Goal: Task Accomplishment & Management: Complete application form

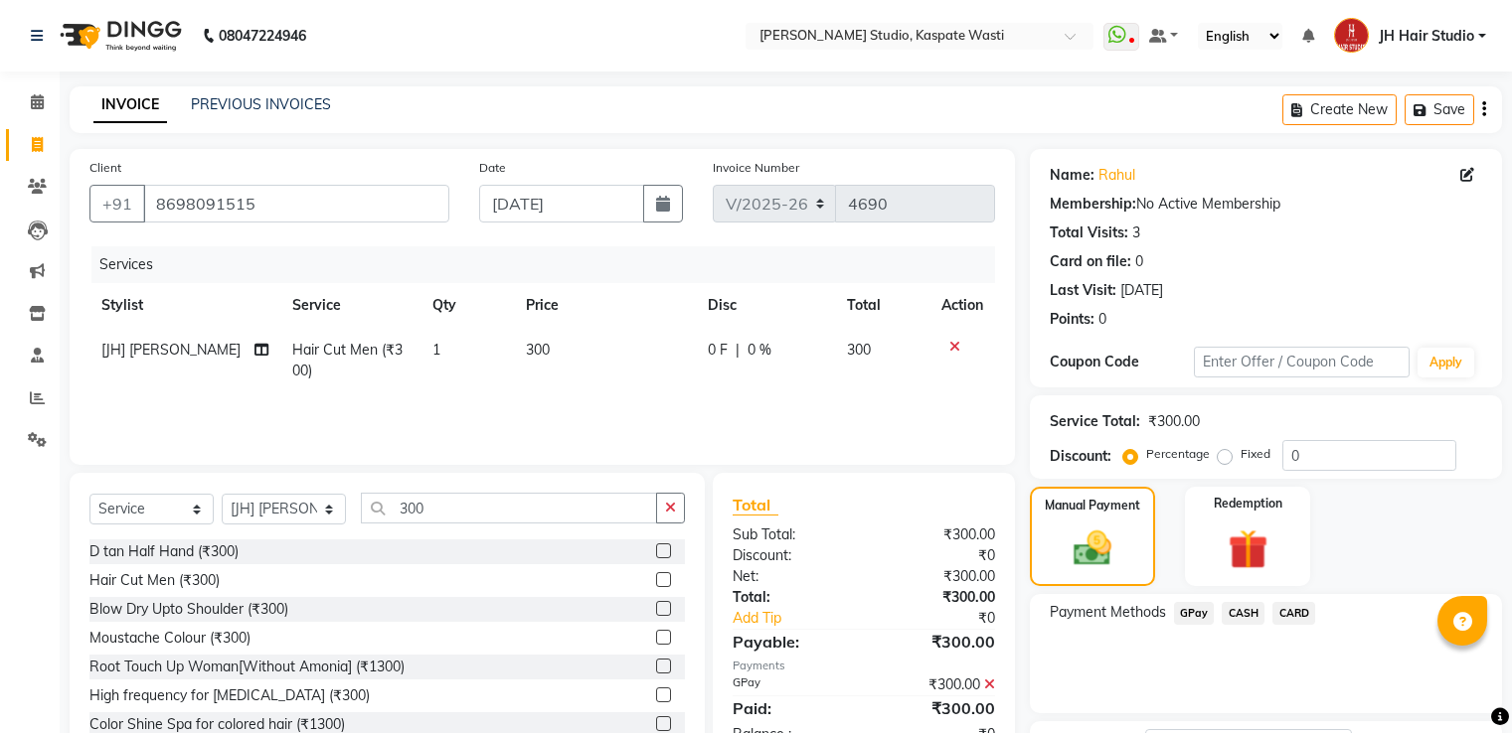
select select "130"
select select "service"
select select "63820"
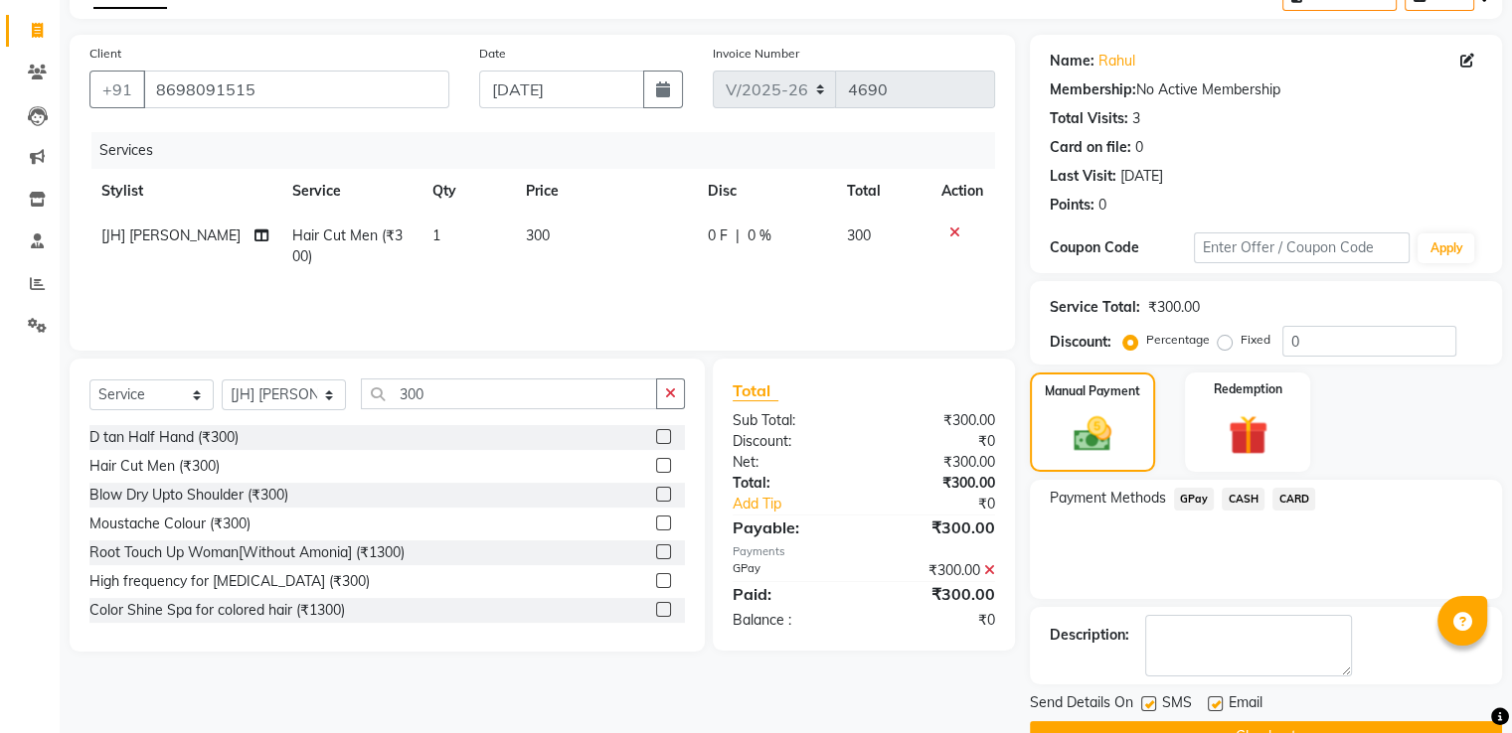
scroll to position [162, 0]
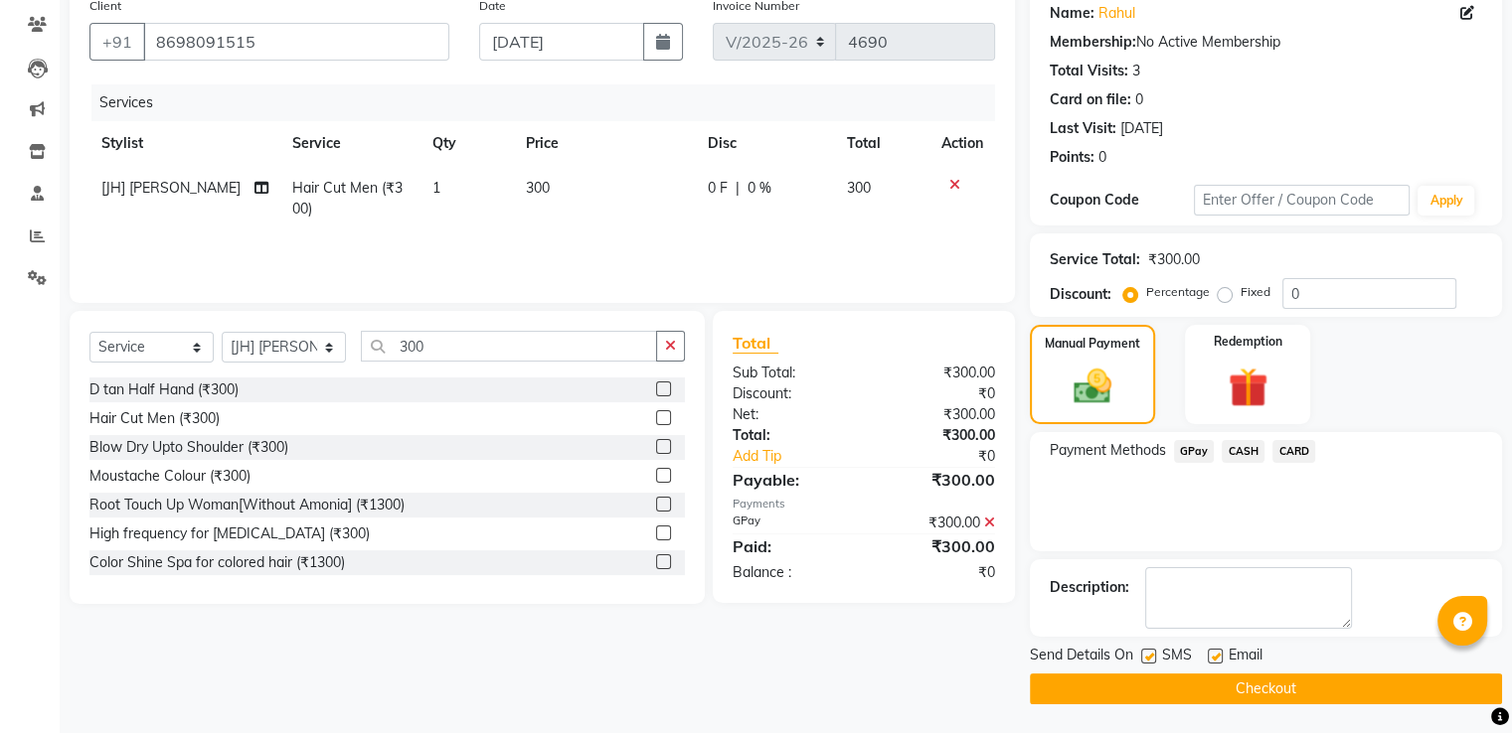
click at [1308, 693] on button "Checkout" at bounding box center [1266, 689] width 472 height 31
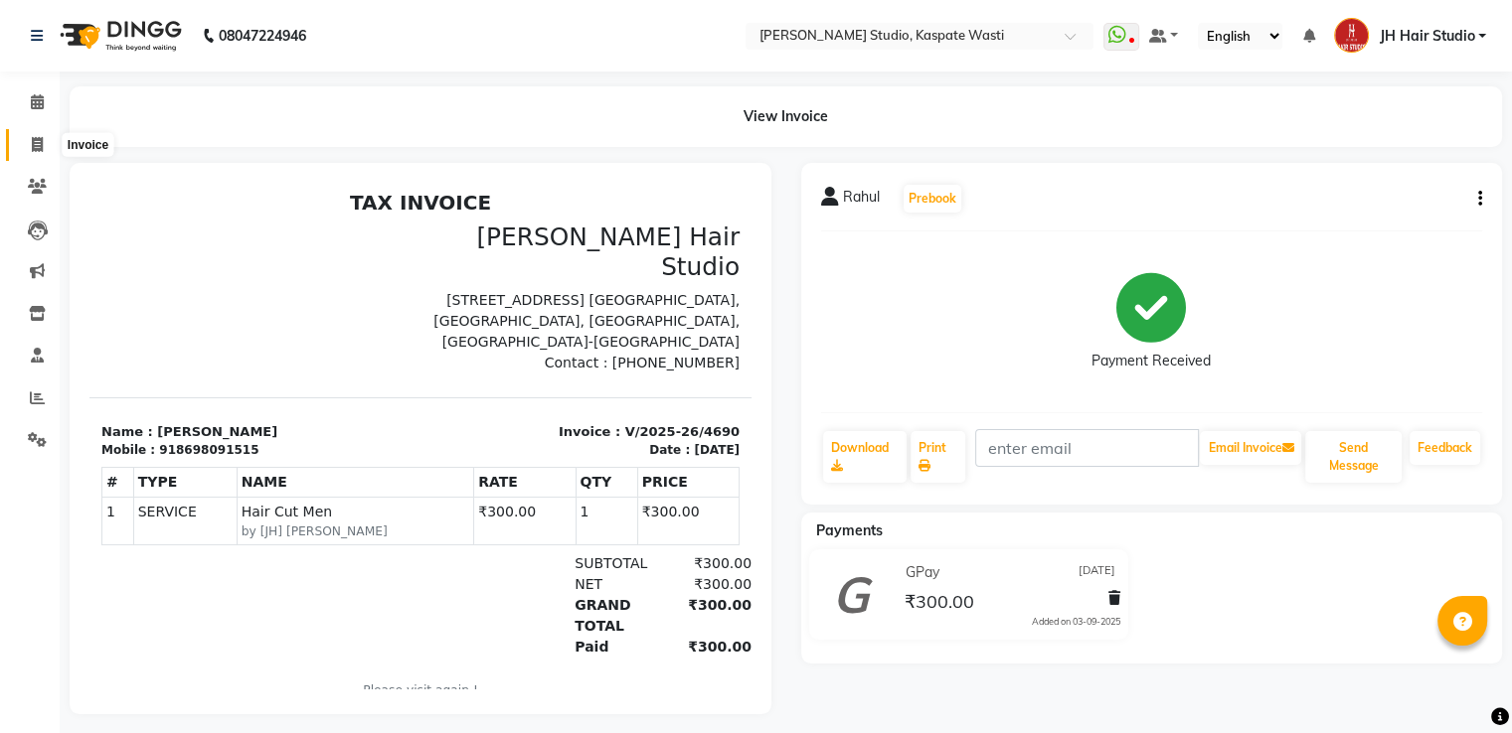
click at [32, 138] on icon at bounding box center [37, 144] width 11 height 15
select select "service"
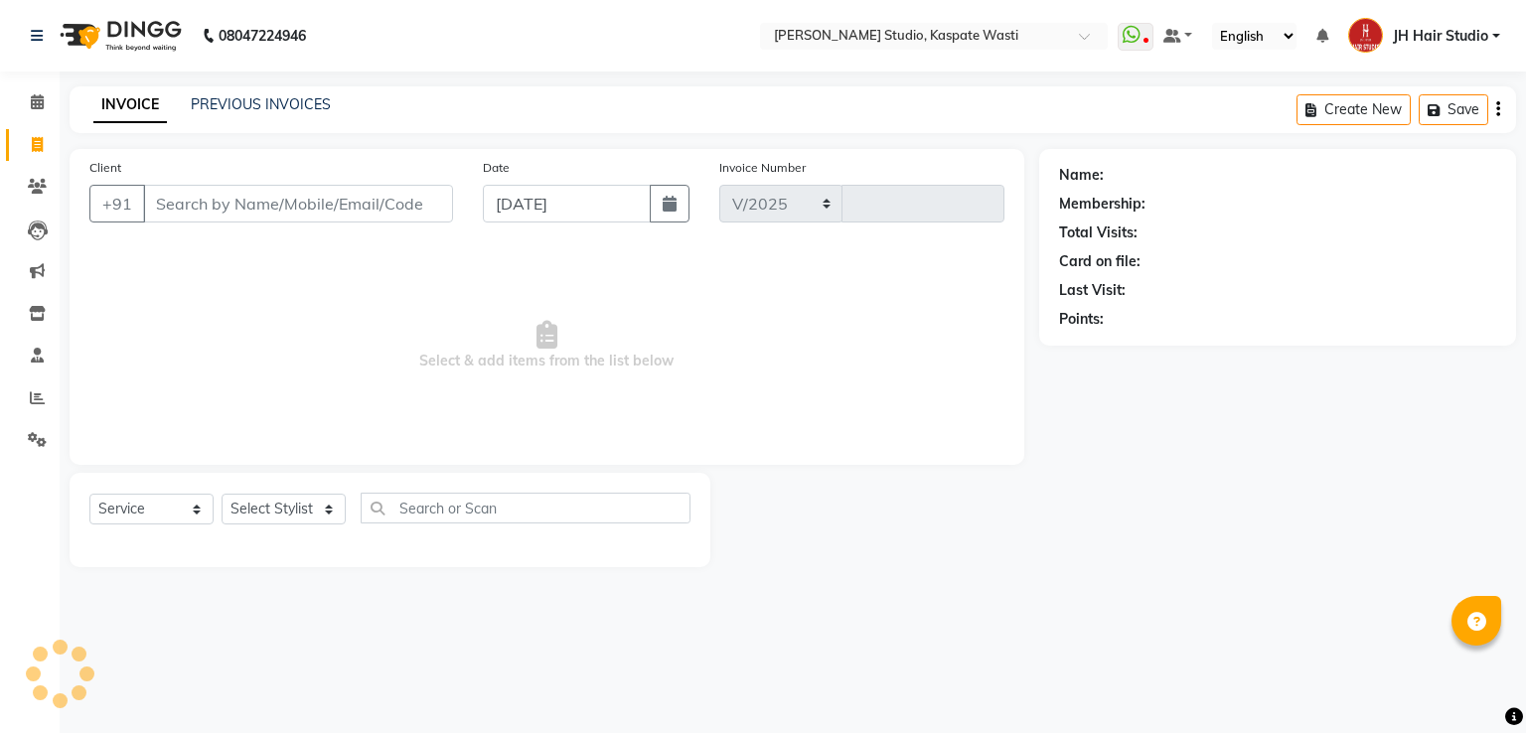
select select "130"
type input "4691"
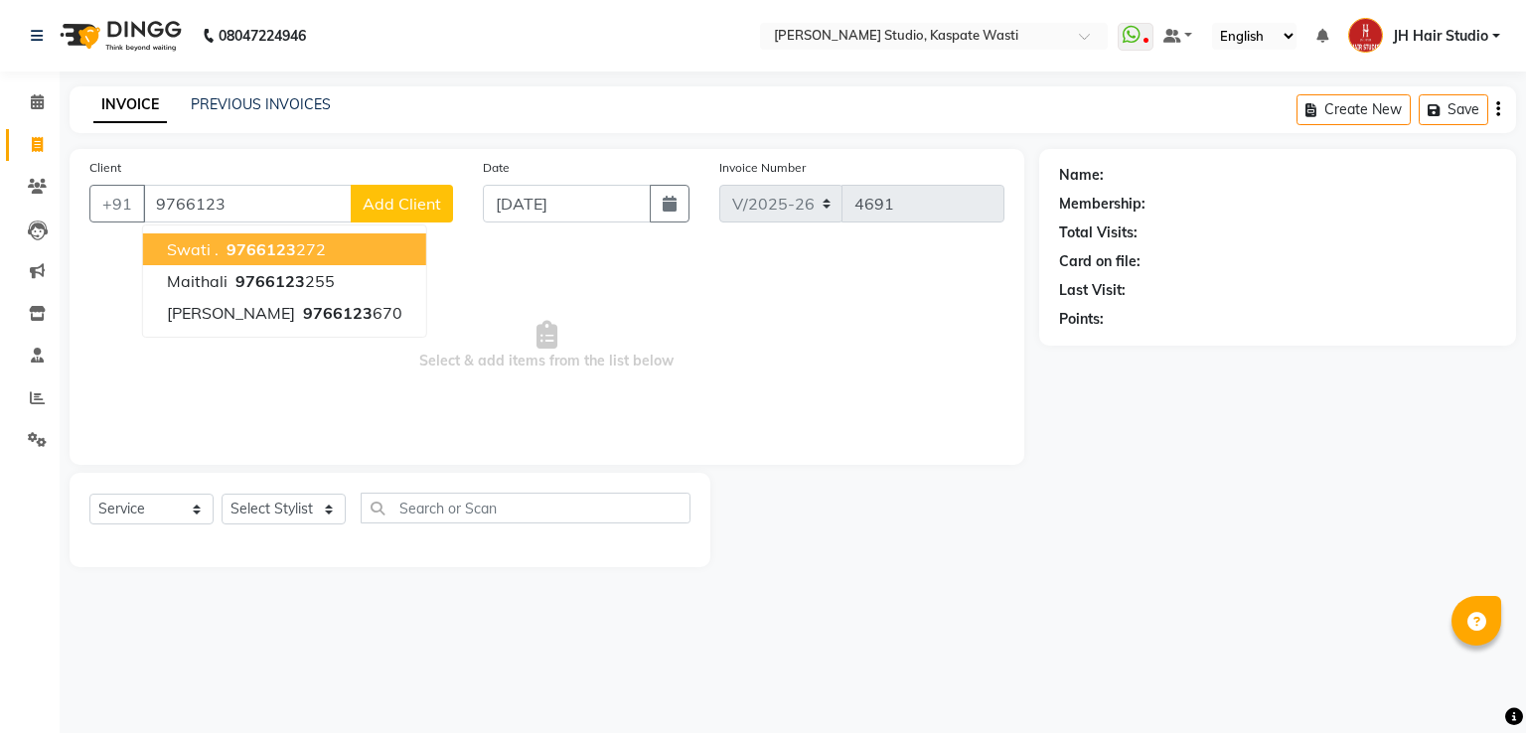
click at [323, 253] on button "Swati . 9766123 272" at bounding box center [284, 250] width 283 height 32
type input "9766123272"
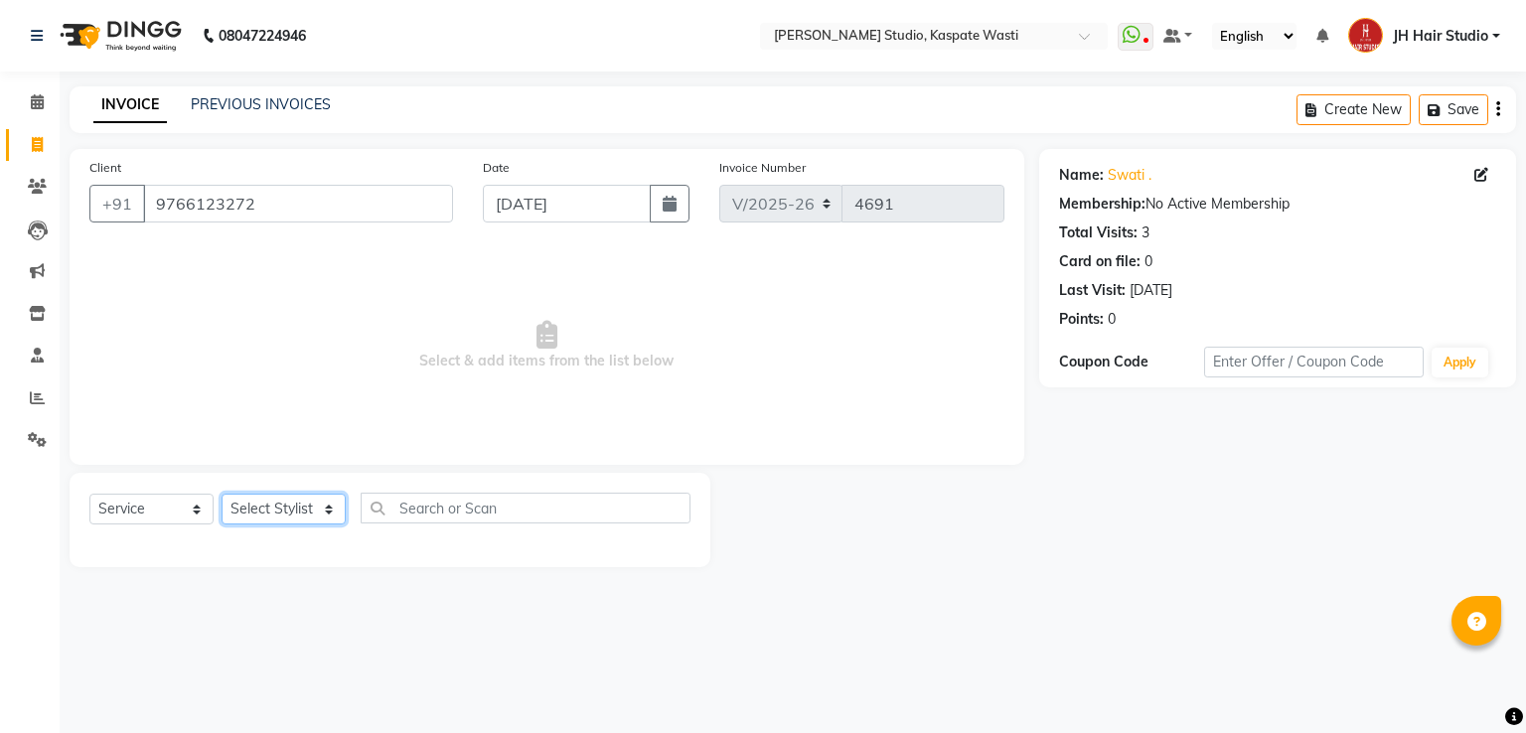
click at [272, 509] on select "Select Stylist [F1] GANESH [F1] [PERSON_NAME] [ F1] RAM [F1]Sanjay [F1][PERSON_…" at bounding box center [284, 509] width 124 height 31
select select "70614"
click at [222, 495] on select "Select Stylist [F1] GANESH [F1] [PERSON_NAME] [ F1] RAM [F1]Sanjay [F1][PERSON_…" at bounding box center [284, 509] width 124 height 31
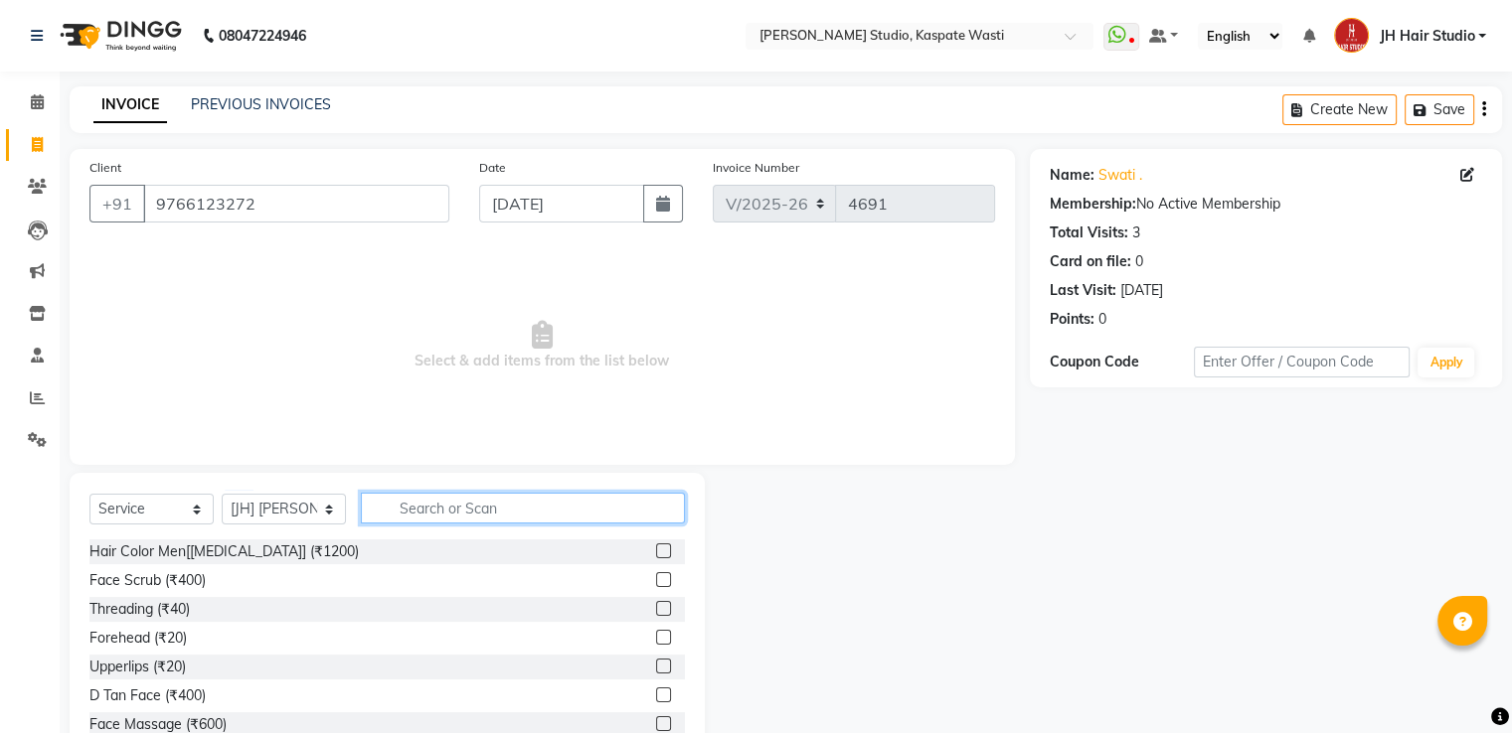
click at [500, 524] on input "text" at bounding box center [523, 508] width 324 height 31
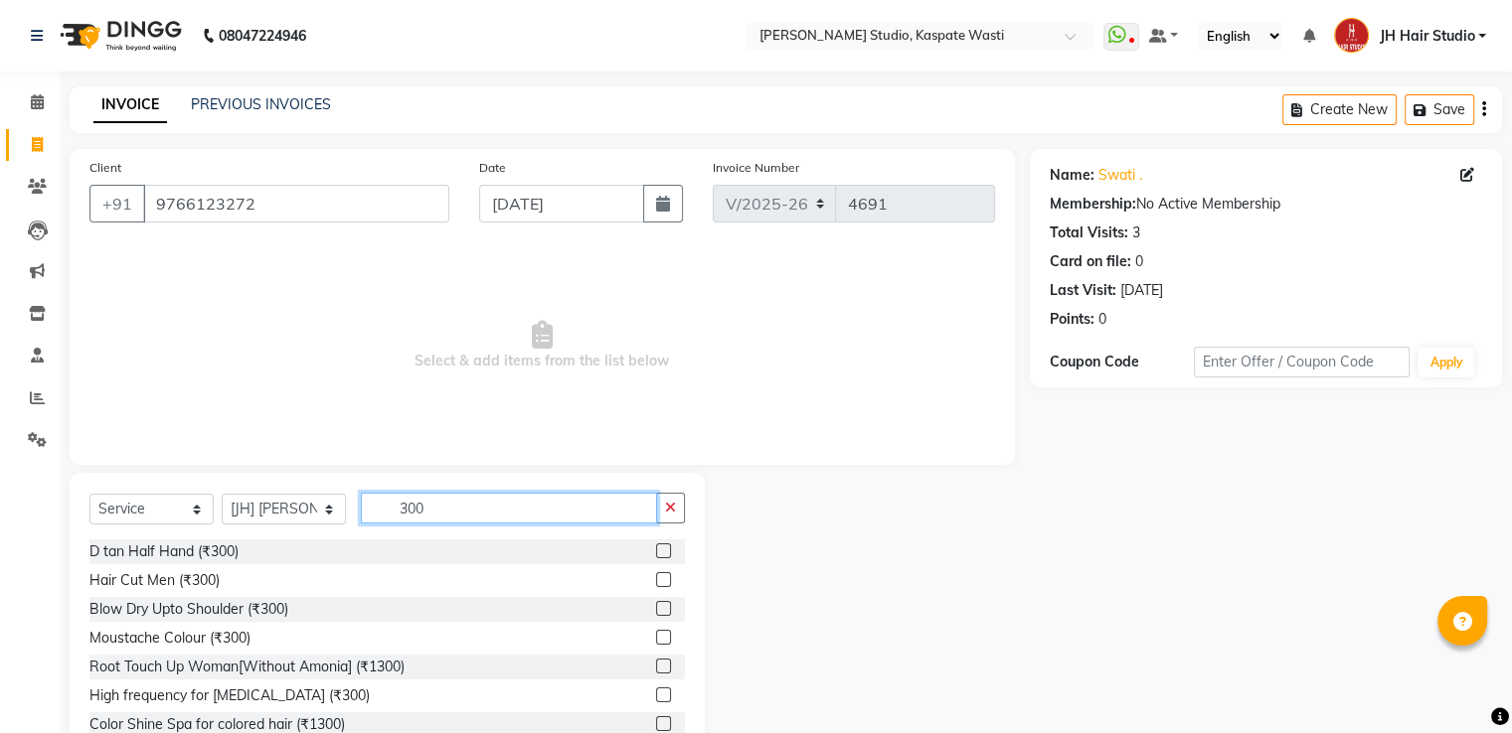
type input "300"
click at [656, 579] on label at bounding box center [663, 579] width 15 height 15
click at [656, 579] on input "checkbox" at bounding box center [662, 580] width 13 height 13
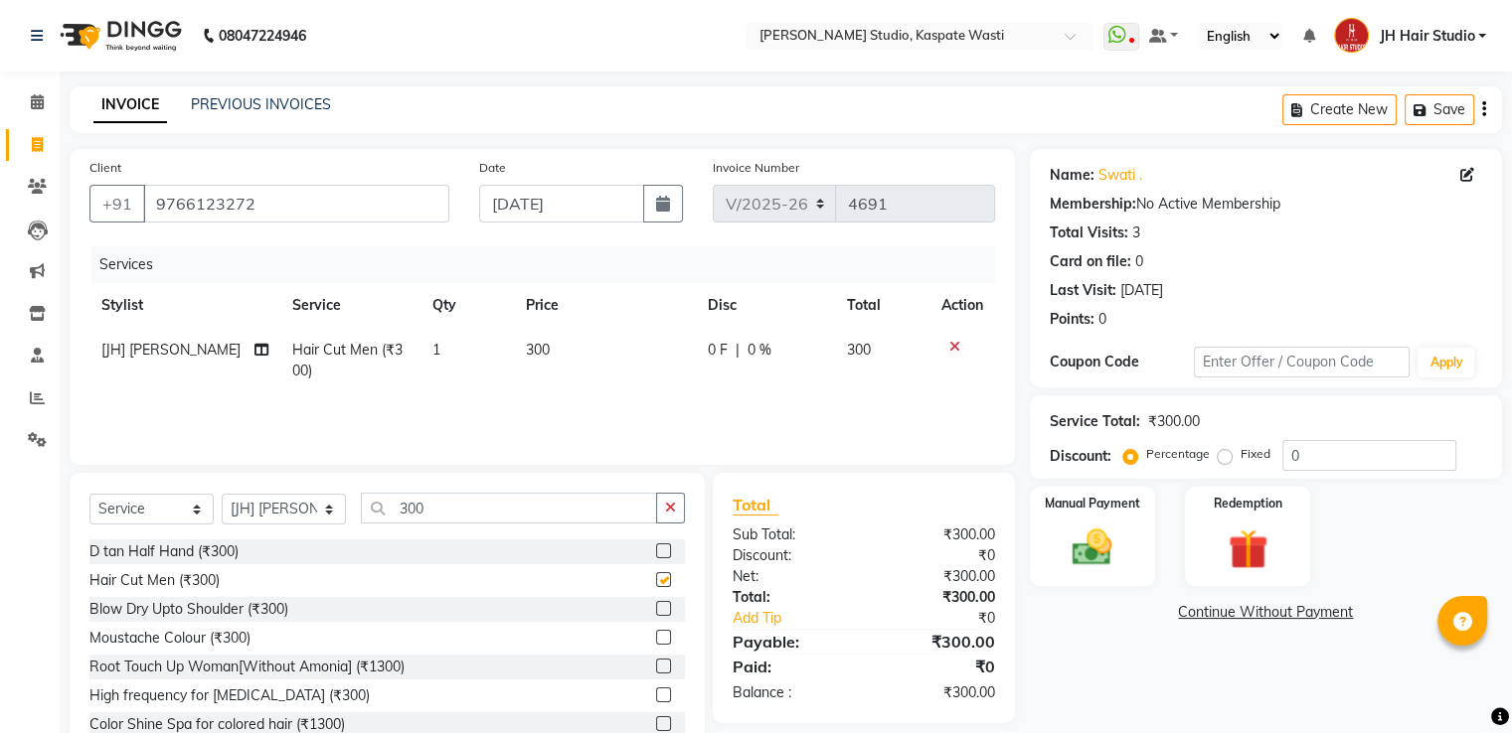
checkbox input "false"
click at [763, 620] on link "Add Tip" at bounding box center [803, 618] width 170 height 21
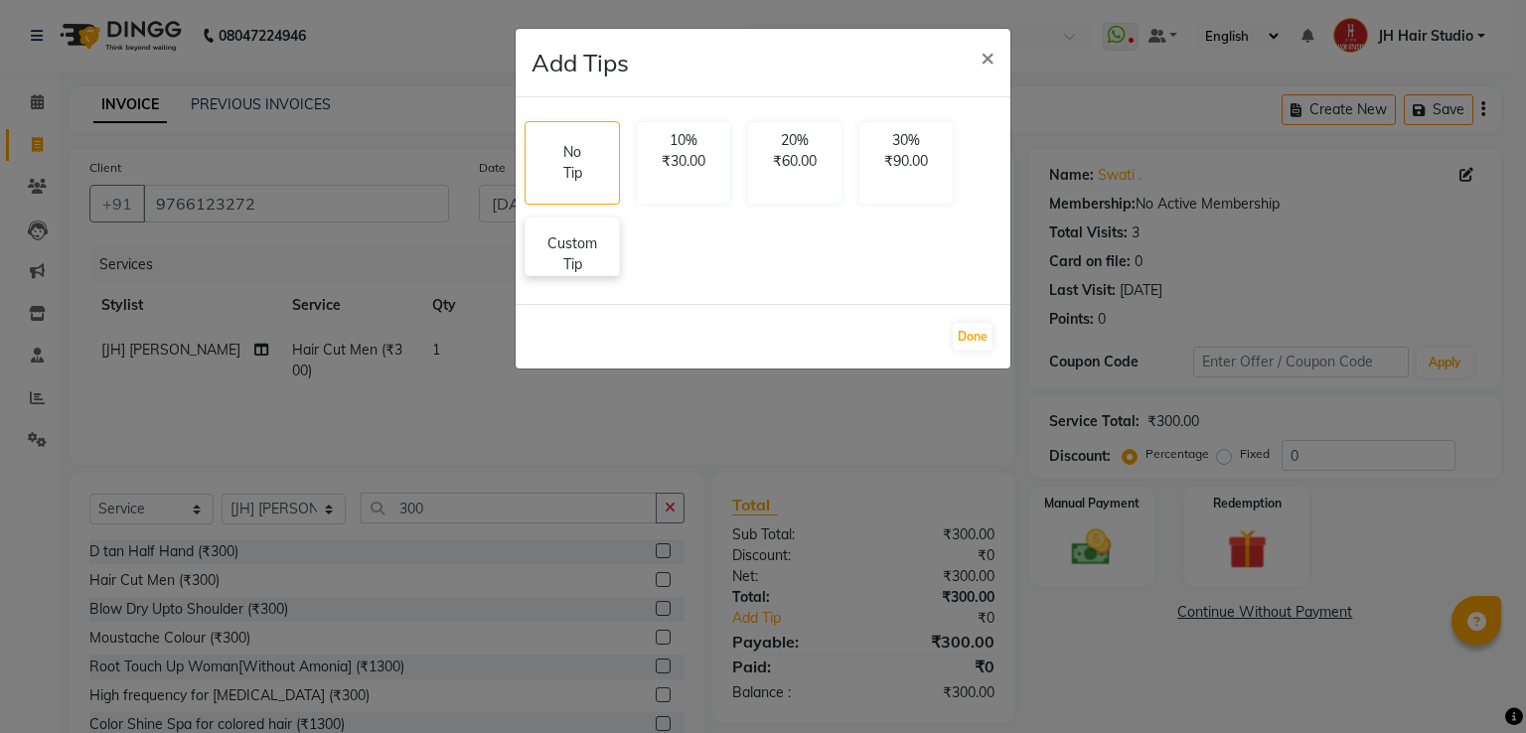
click at [579, 257] on p "Custom Tip" at bounding box center [573, 255] width 70 height 42
select select "70614"
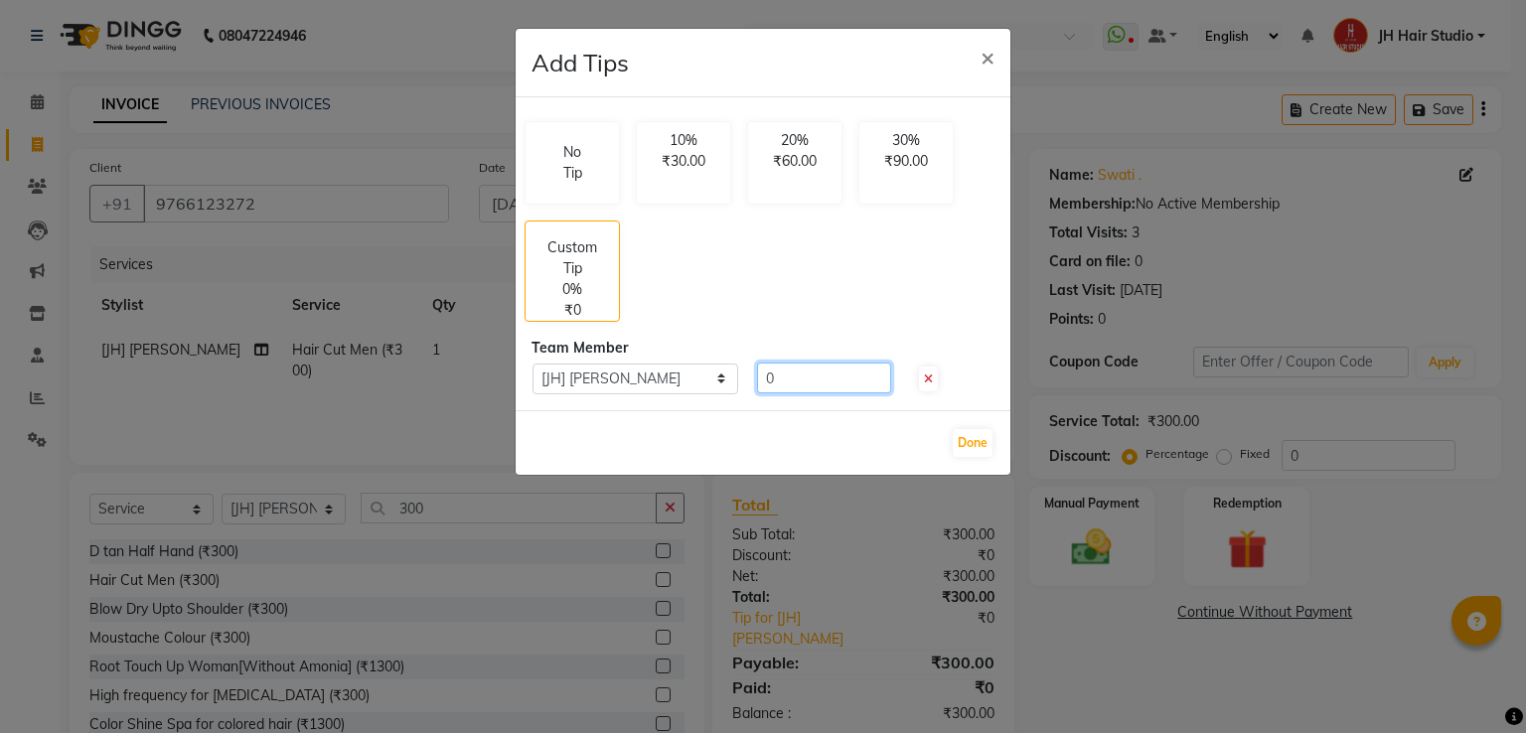
click at [765, 379] on input "0" at bounding box center [824, 378] width 134 height 31
type input "50"
click at [979, 444] on button "Done" at bounding box center [973, 443] width 40 height 28
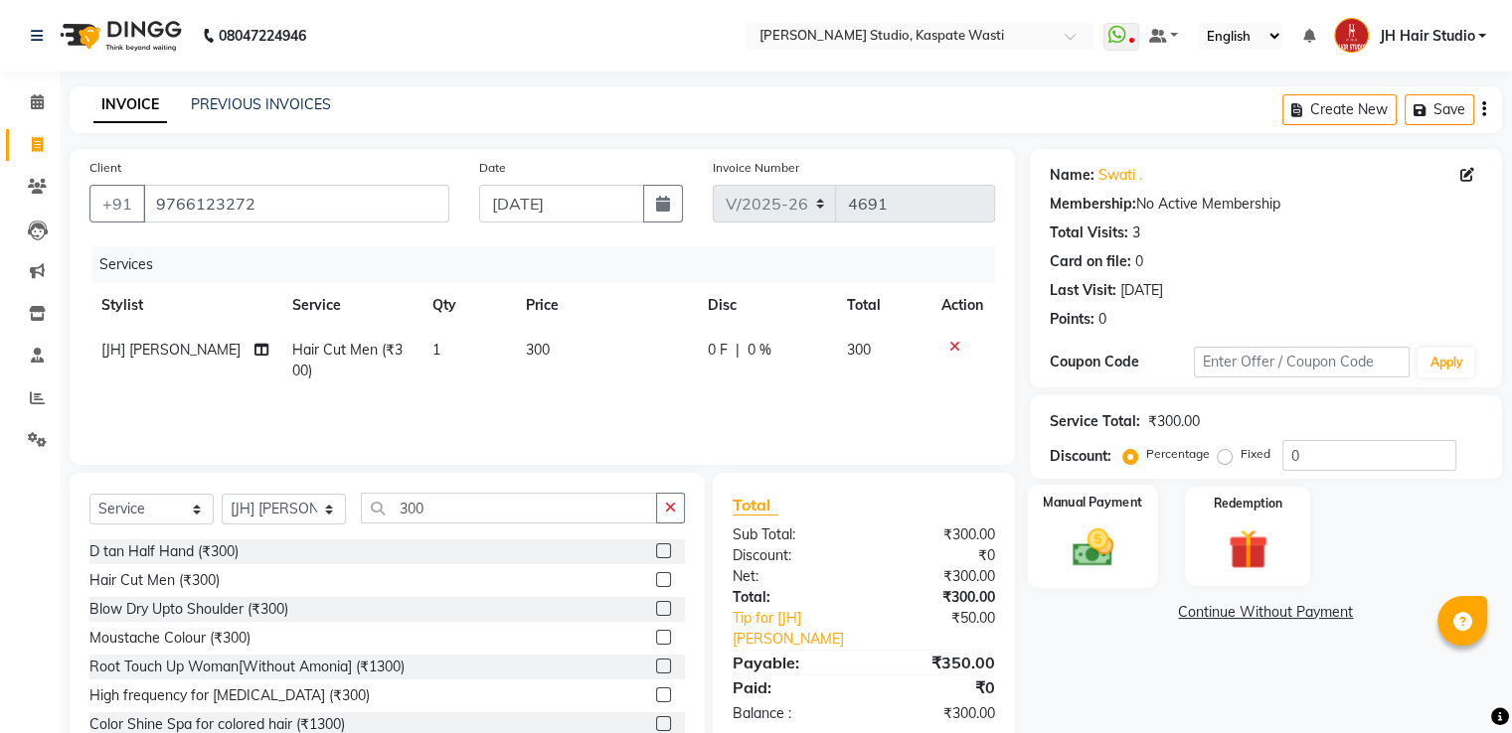
click at [1101, 556] on img at bounding box center [1091, 549] width 67 height 48
click at [1195, 613] on span "GPay" at bounding box center [1194, 613] width 41 height 23
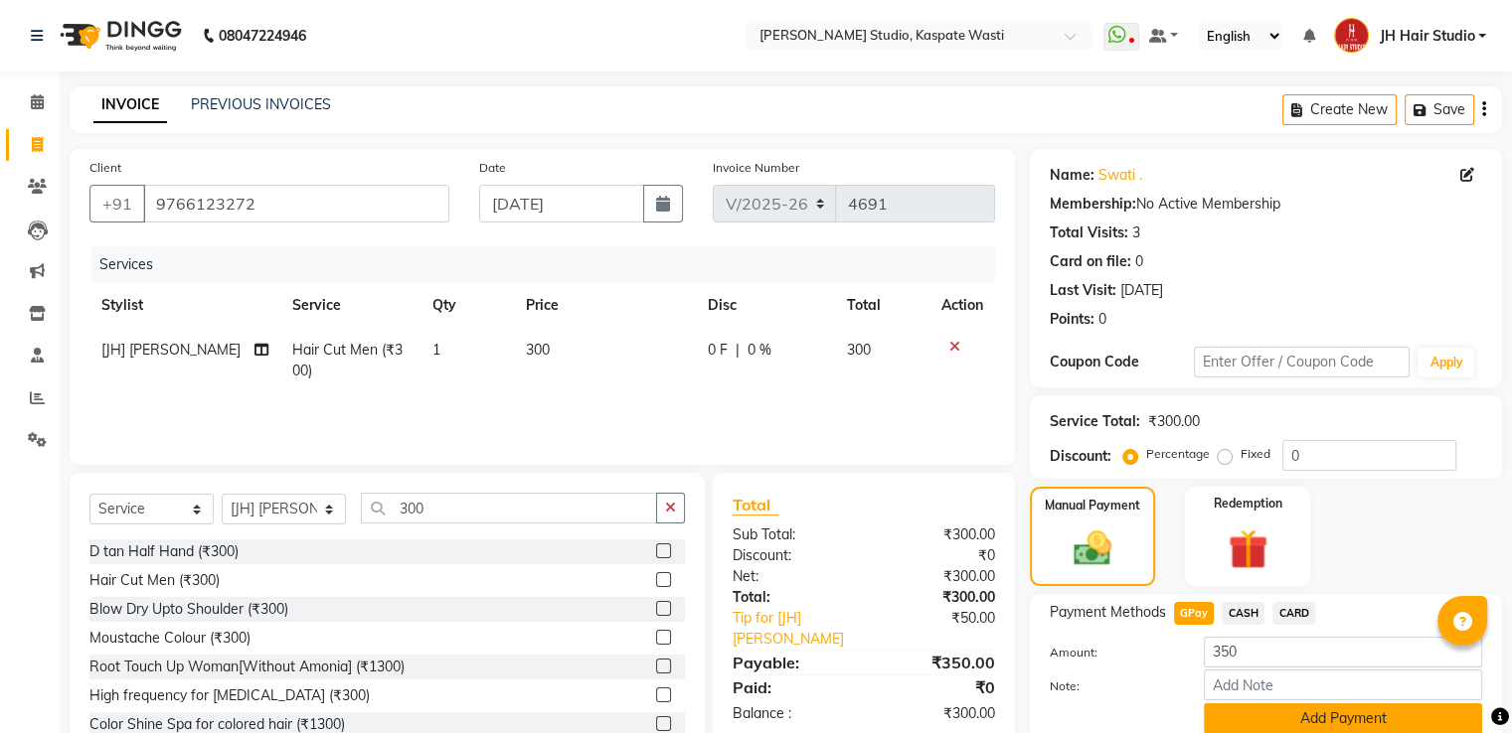
click at [1350, 717] on button "Add Payment" at bounding box center [1342, 719] width 278 height 31
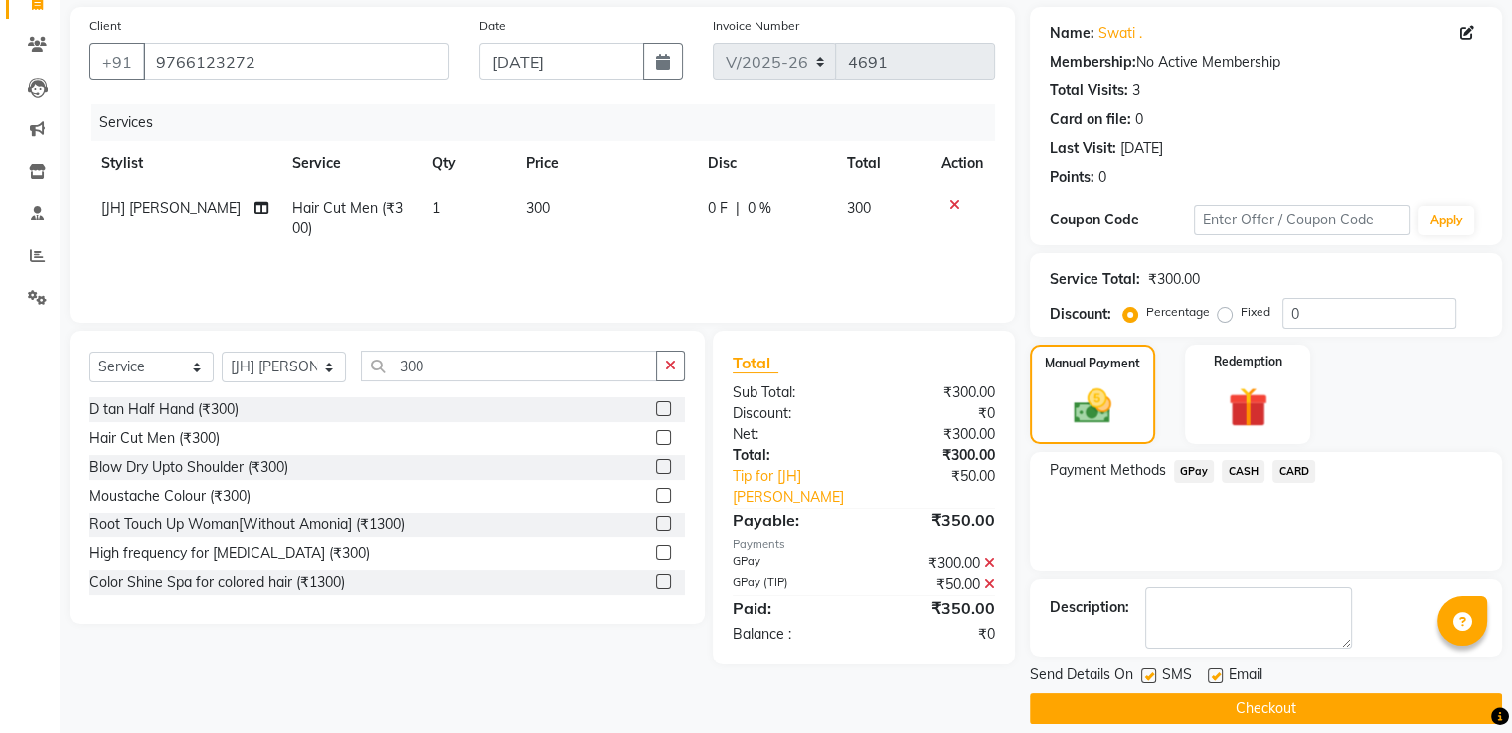
scroll to position [151, 0]
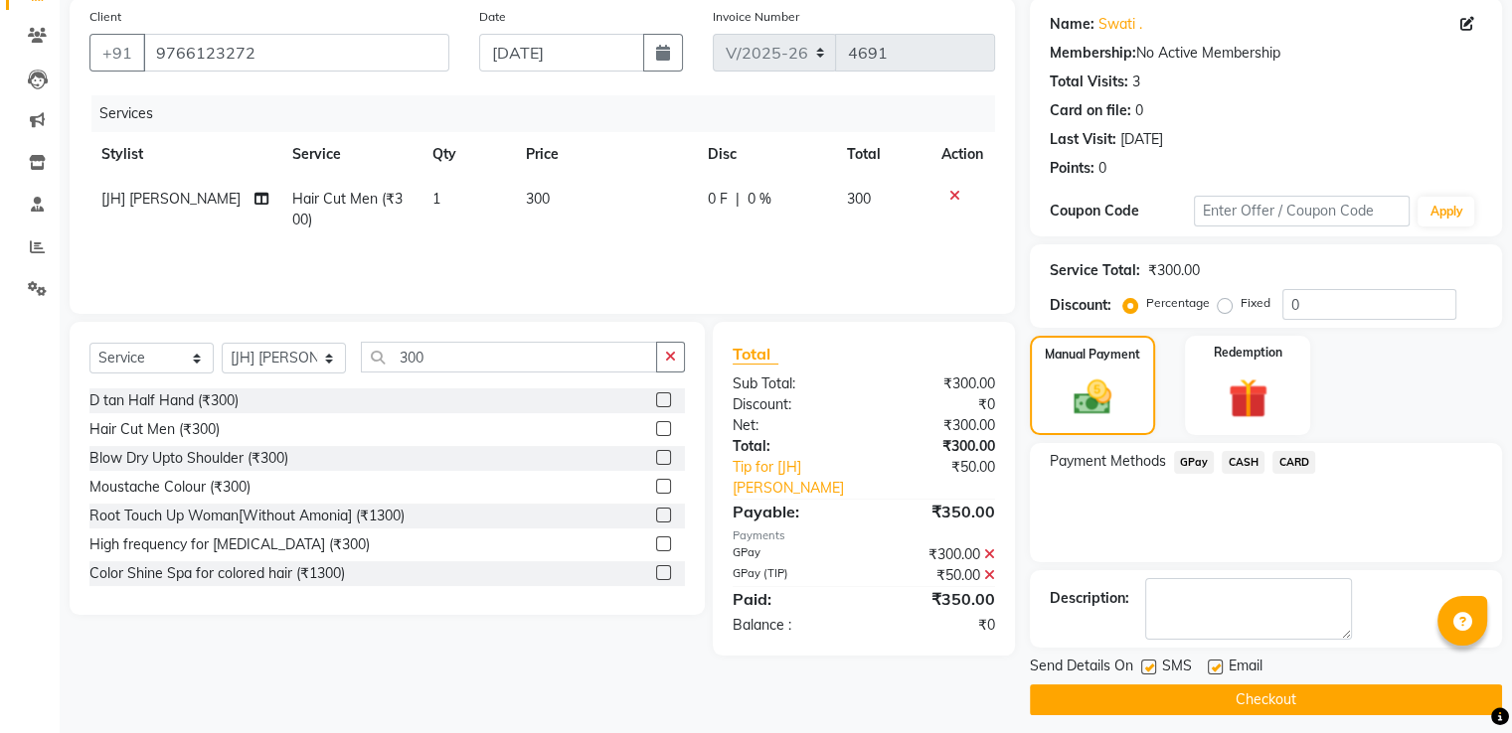
click at [1284, 689] on button "Checkout" at bounding box center [1266, 700] width 472 height 31
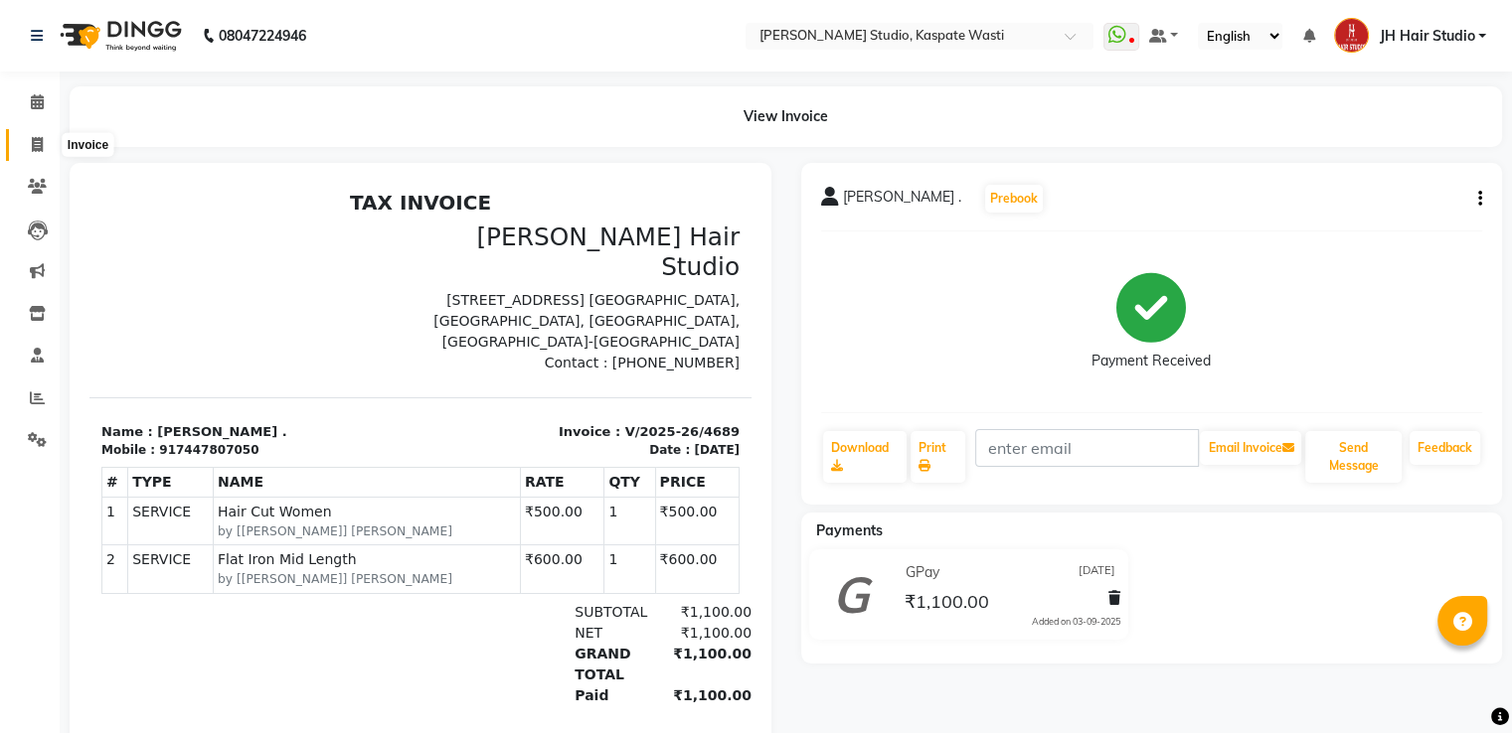
click at [32, 134] on span at bounding box center [37, 145] width 35 height 23
select select "service"
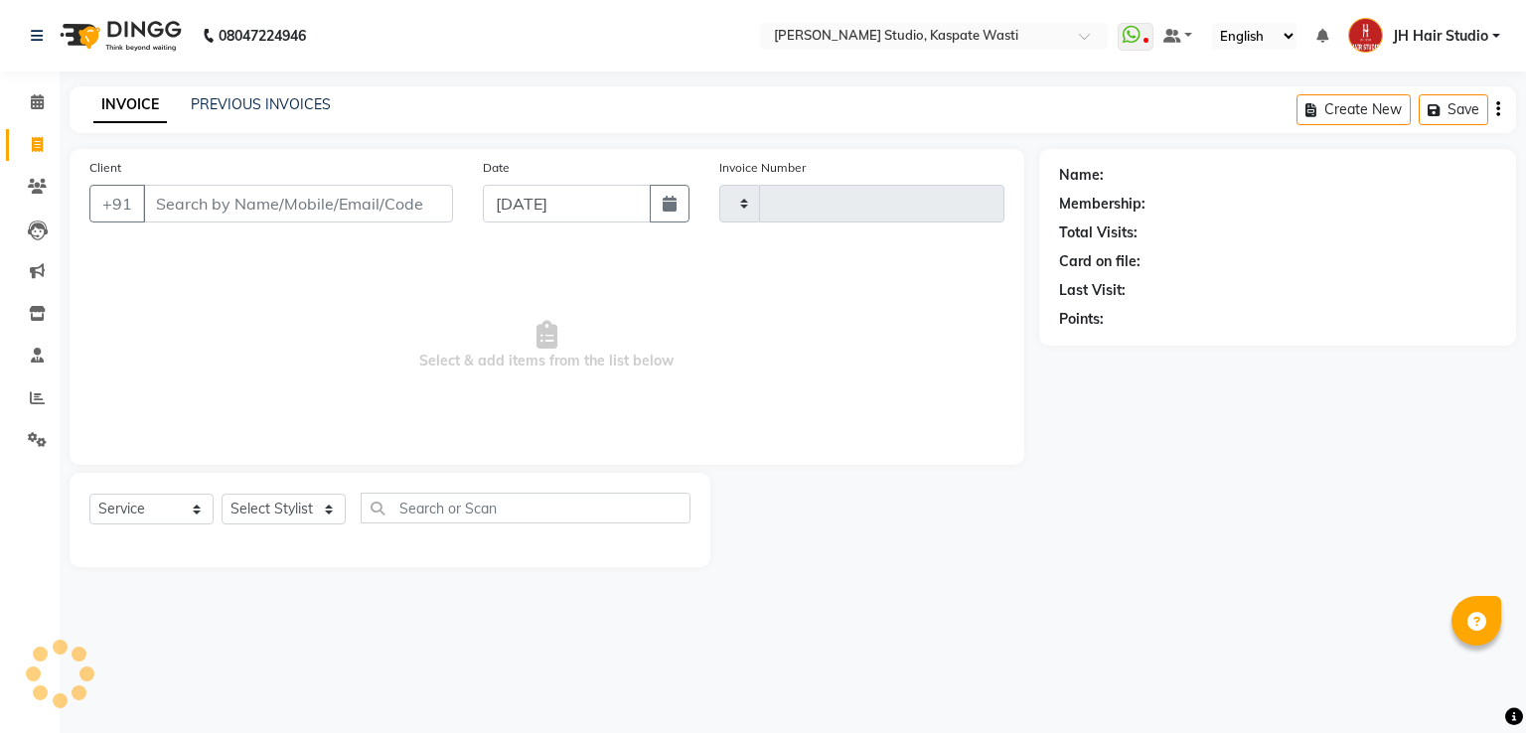
type input "4692"
select select "130"
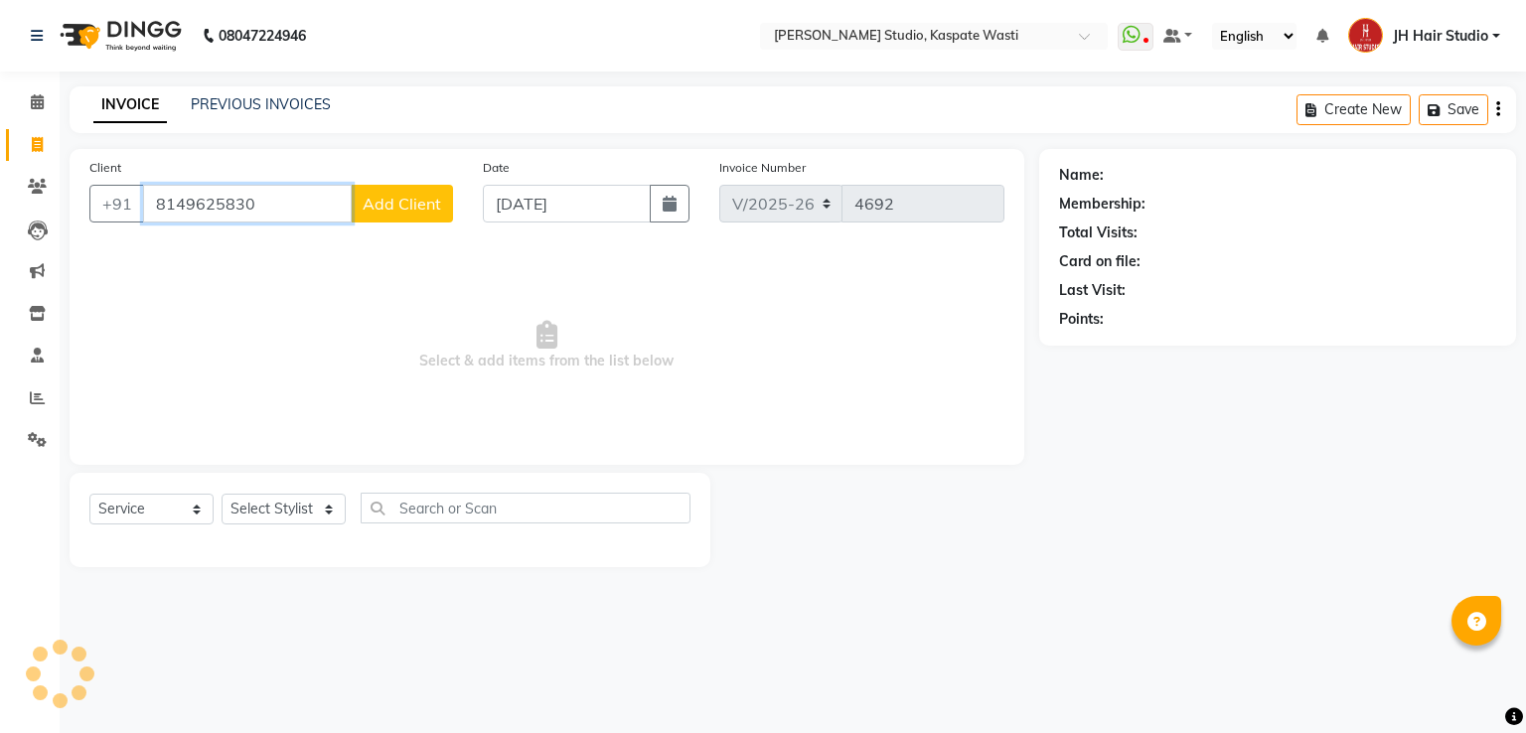
type input "8149625830"
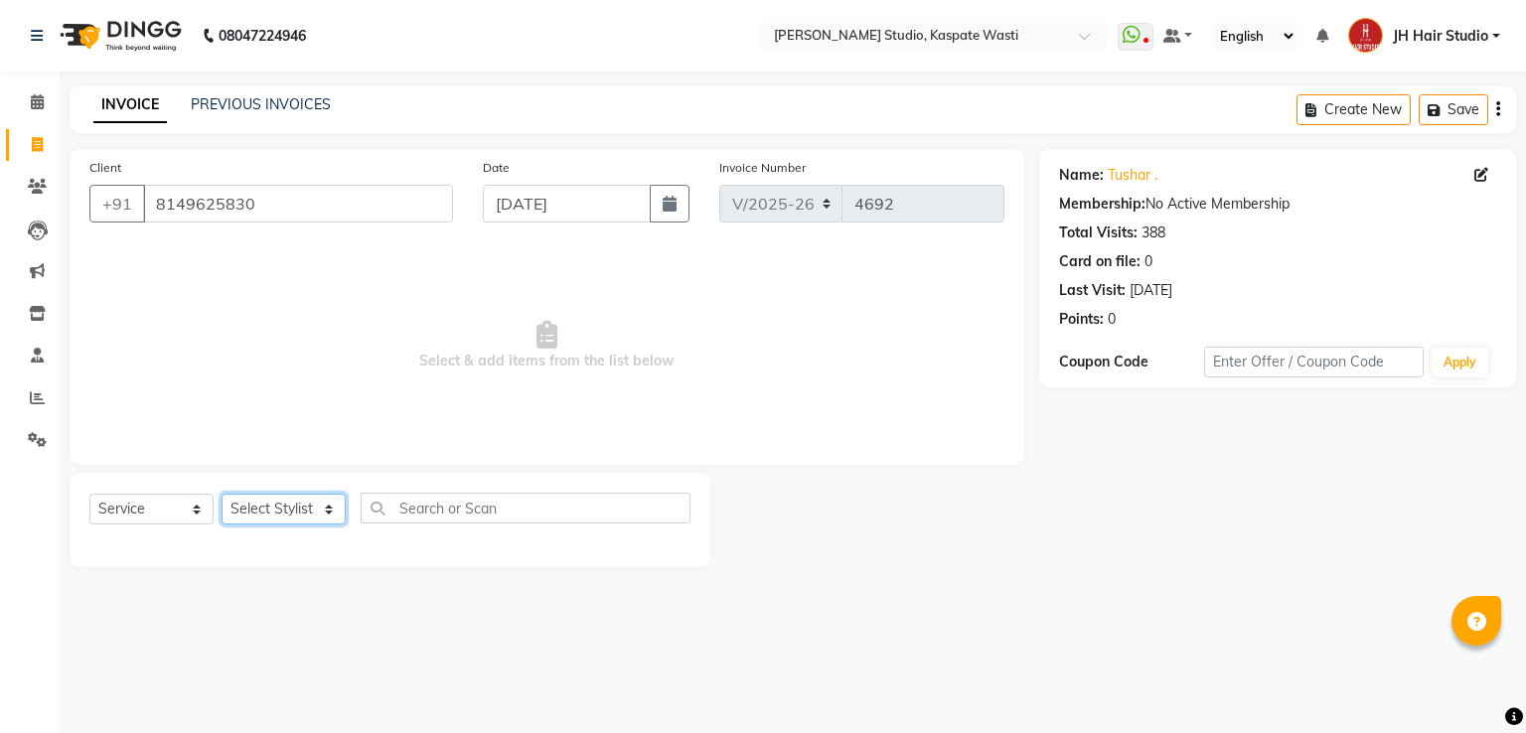
click at [278, 496] on select "Select Stylist [F1] GANESH [F1] [PERSON_NAME] [ F1] RAM [F1]Sanjay [F1][PERSON_…" at bounding box center [284, 509] width 124 height 31
select select "63820"
click at [222, 495] on select "Select Stylist [F1] GANESH [F1] [PERSON_NAME] [ F1] RAM [F1]Sanjay [F1][PERSON_…" at bounding box center [284, 509] width 124 height 31
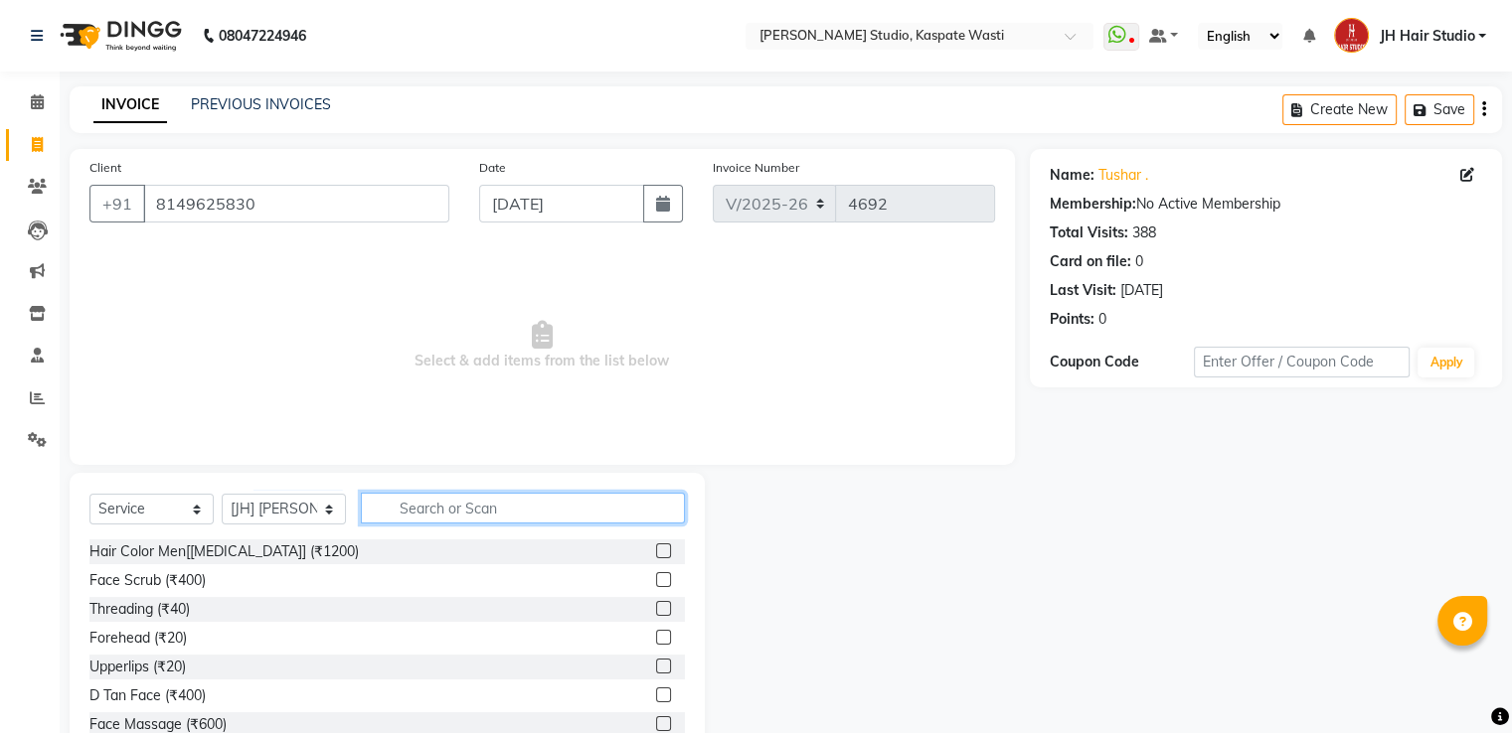
click at [481, 506] on input "text" at bounding box center [523, 508] width 324 height 31
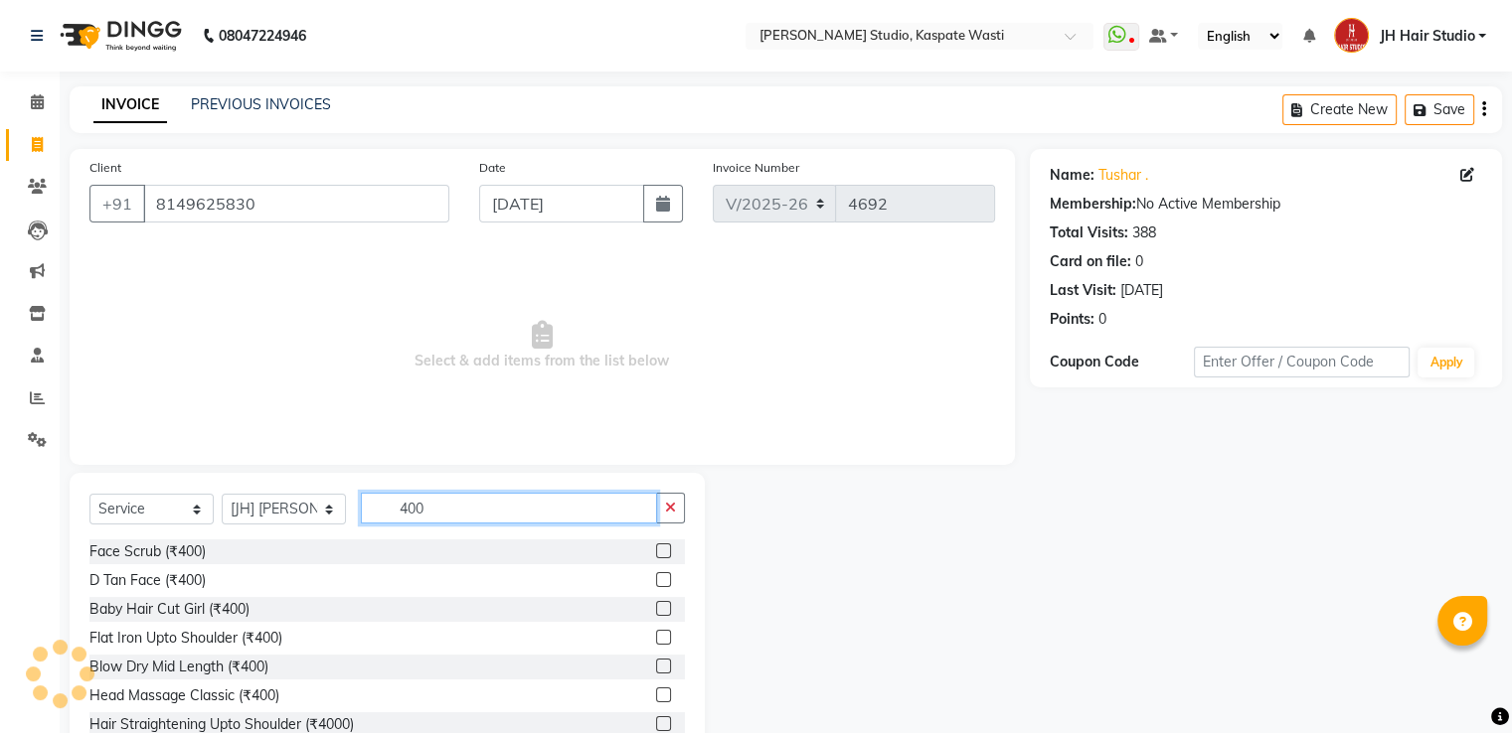
type input "400"
click at [656, 613] on label at bounding box center [663, 608] width 15 height 15
click at [656, 613] on input "checkbox" at bounding box center [662, 609] width 13 height 13
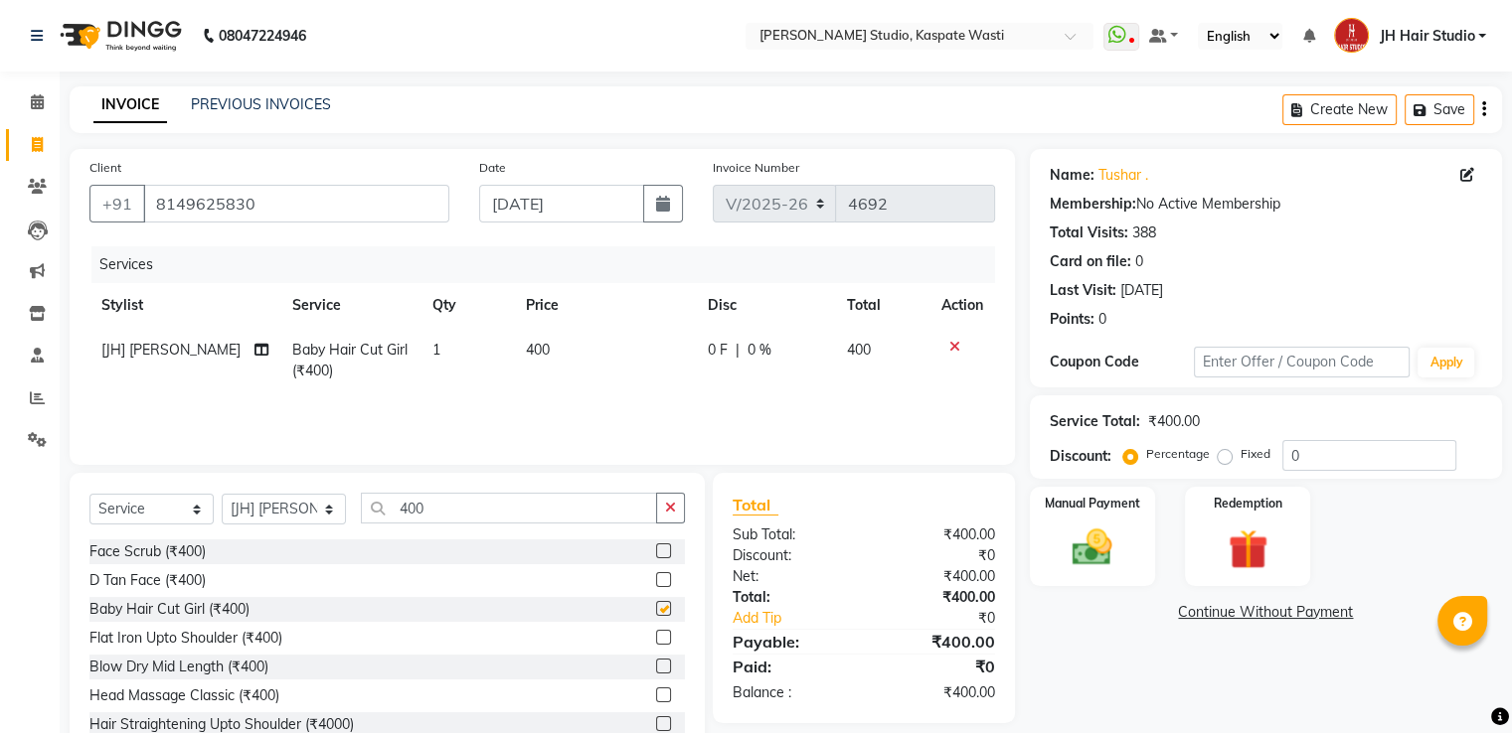
checkbox input "false"
click at [439, 359] on td "1" at bounding box center [466, 361] width 93 height 66
select select "63820"
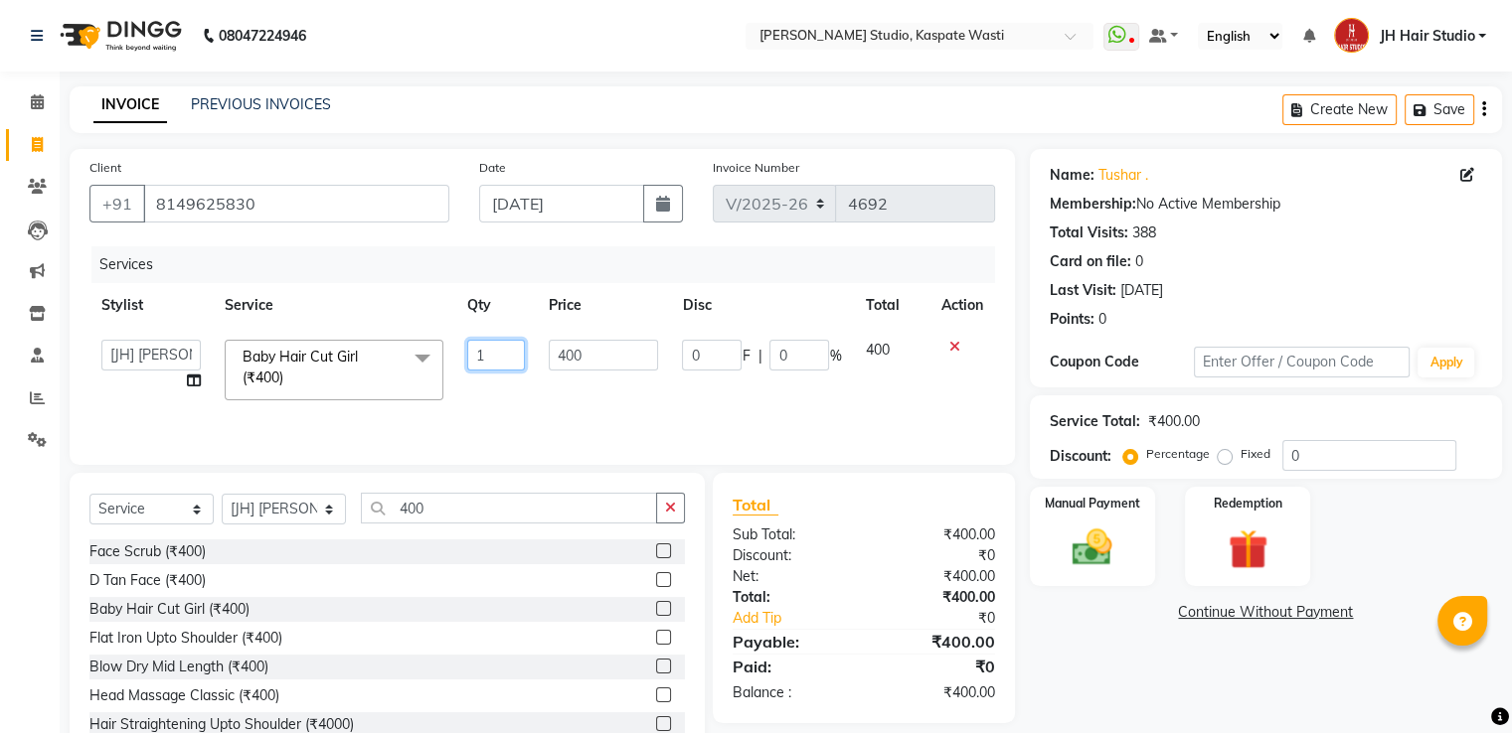
click at [497, 357] on input "1" at bounding box center [496, 355] width 58 height 31
type input "2"
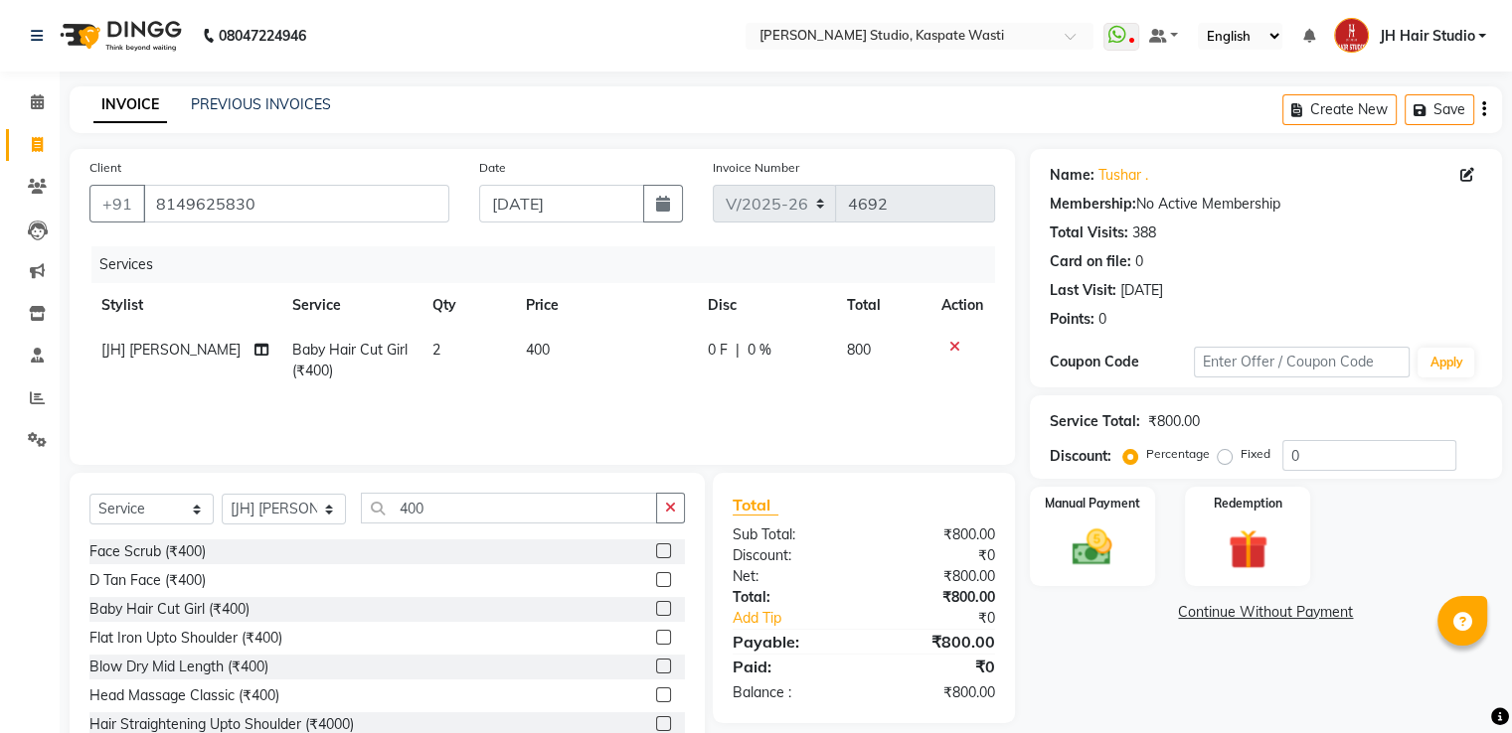
click at [565, 358] on td "400" at bounding box center [605, 361] width 182 height 66
select select "63820"
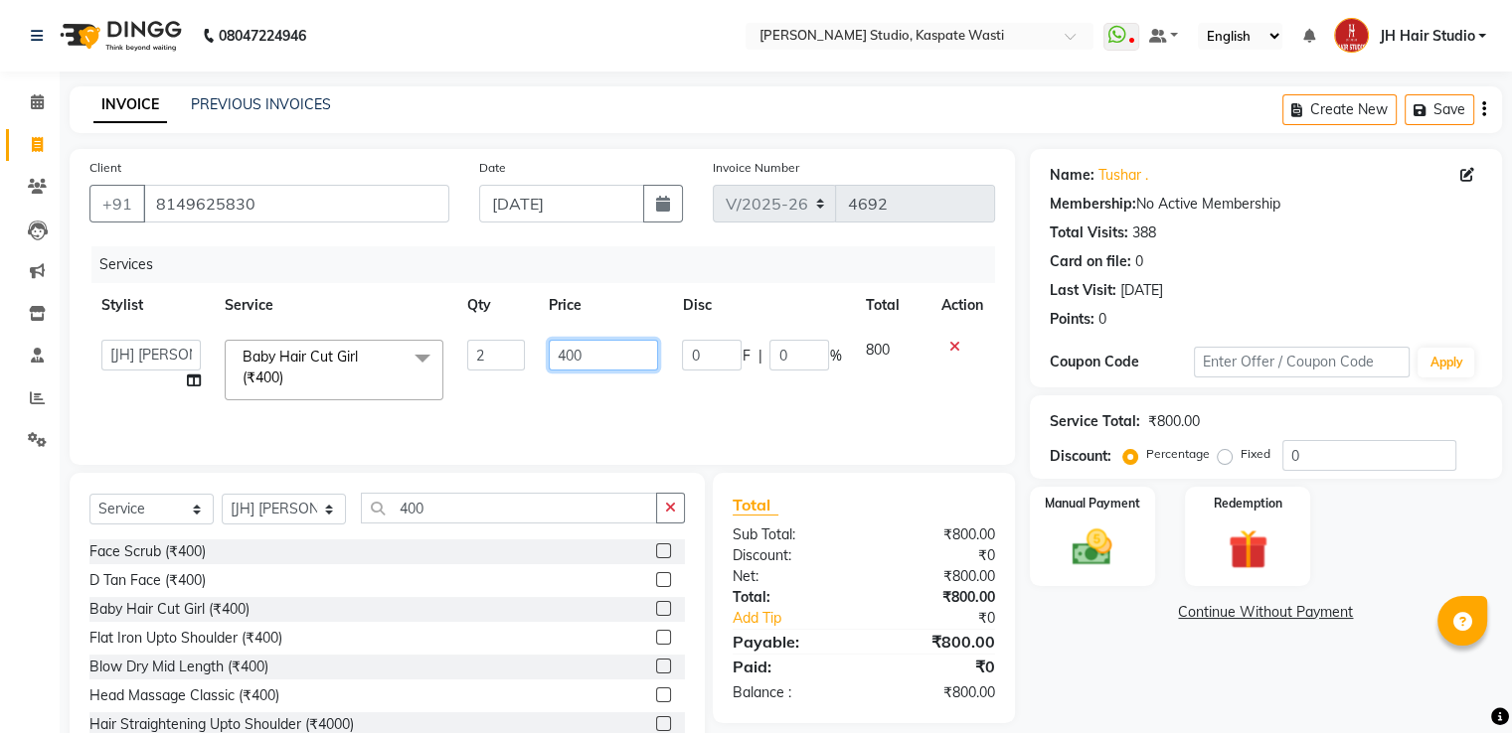
click at [565, 358] on input "400" at bounding box center [603, 355] width 109 height 31
type input "350"
click at [545, 392] on td "350" at bounding box center [603, 370] width 133 height 84
select select "63820"
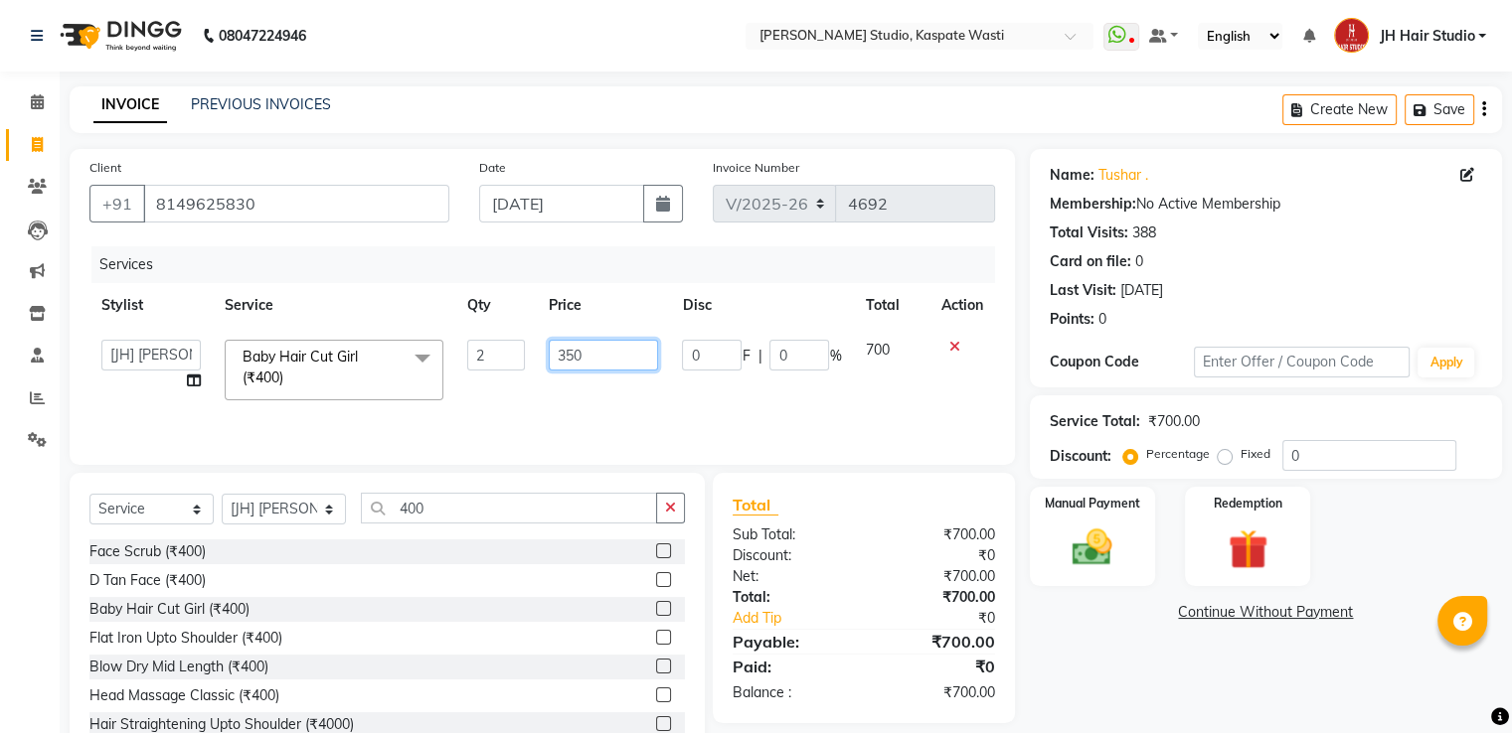
click at [569, 357] on input "350" at bounding box center [603, 355] width 109 height 31
type input "650"
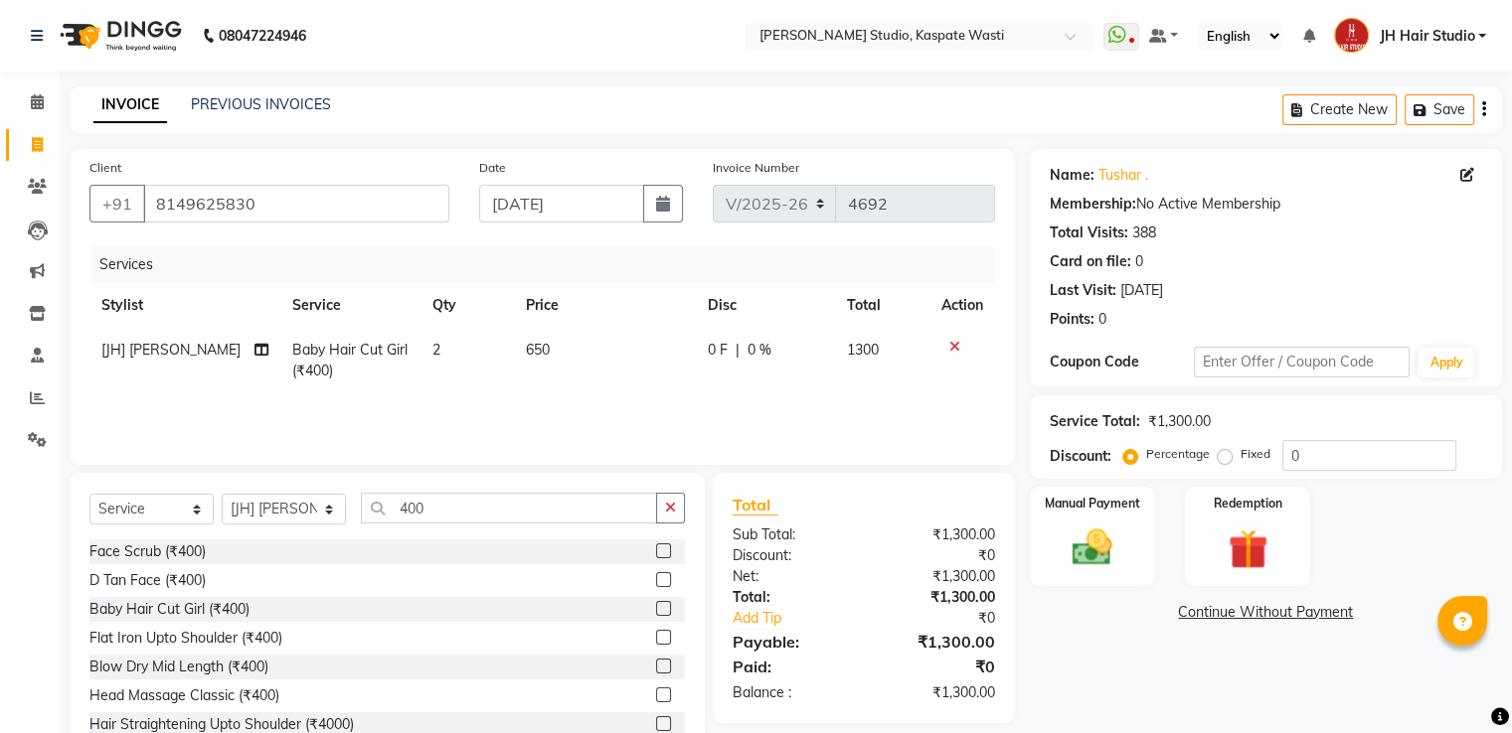
click at [499, 360] on td "2" at bounding box center [466, 361] width 93 height 66
select select "63820"
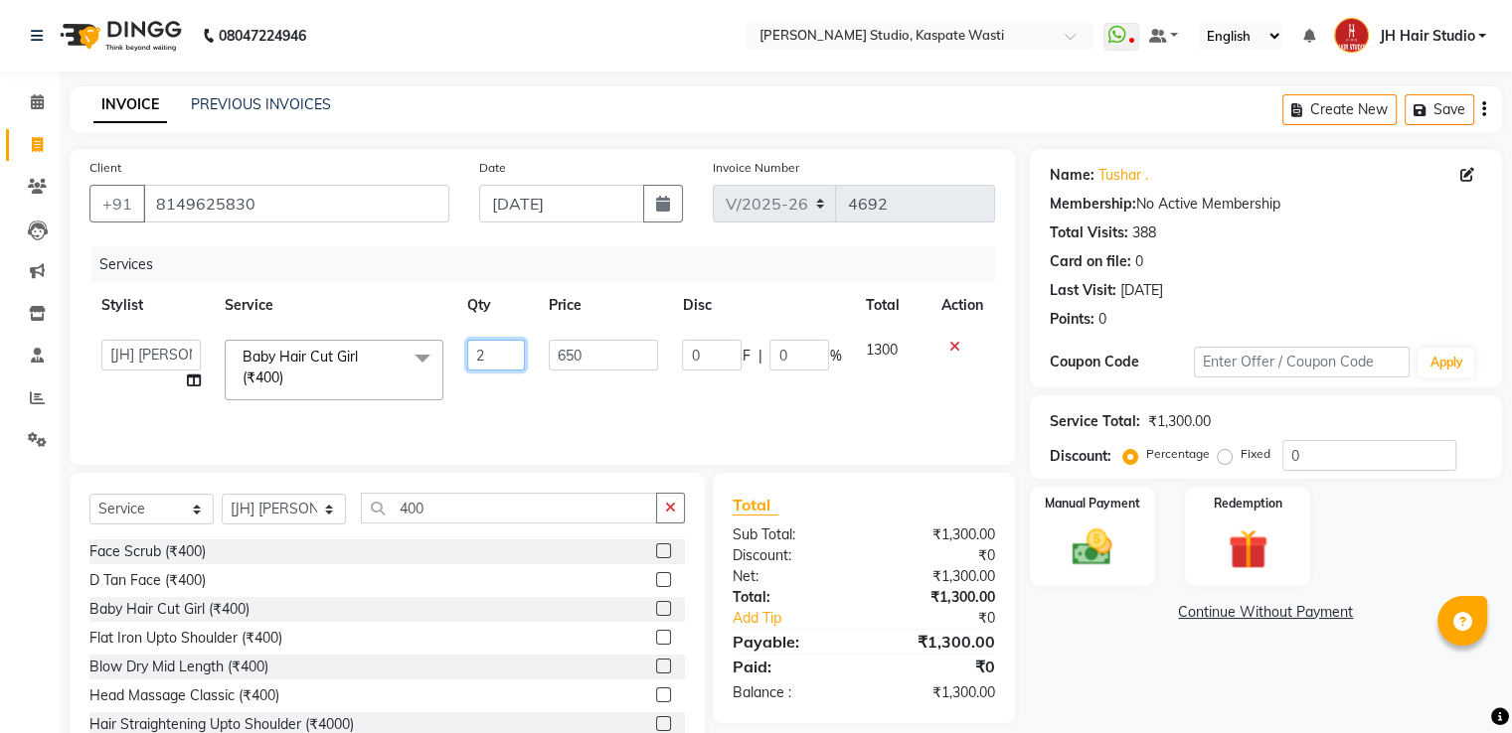
click at [499, 360] on input "2" at bounding box center [496, 355] width 58 height 31
type input "1"
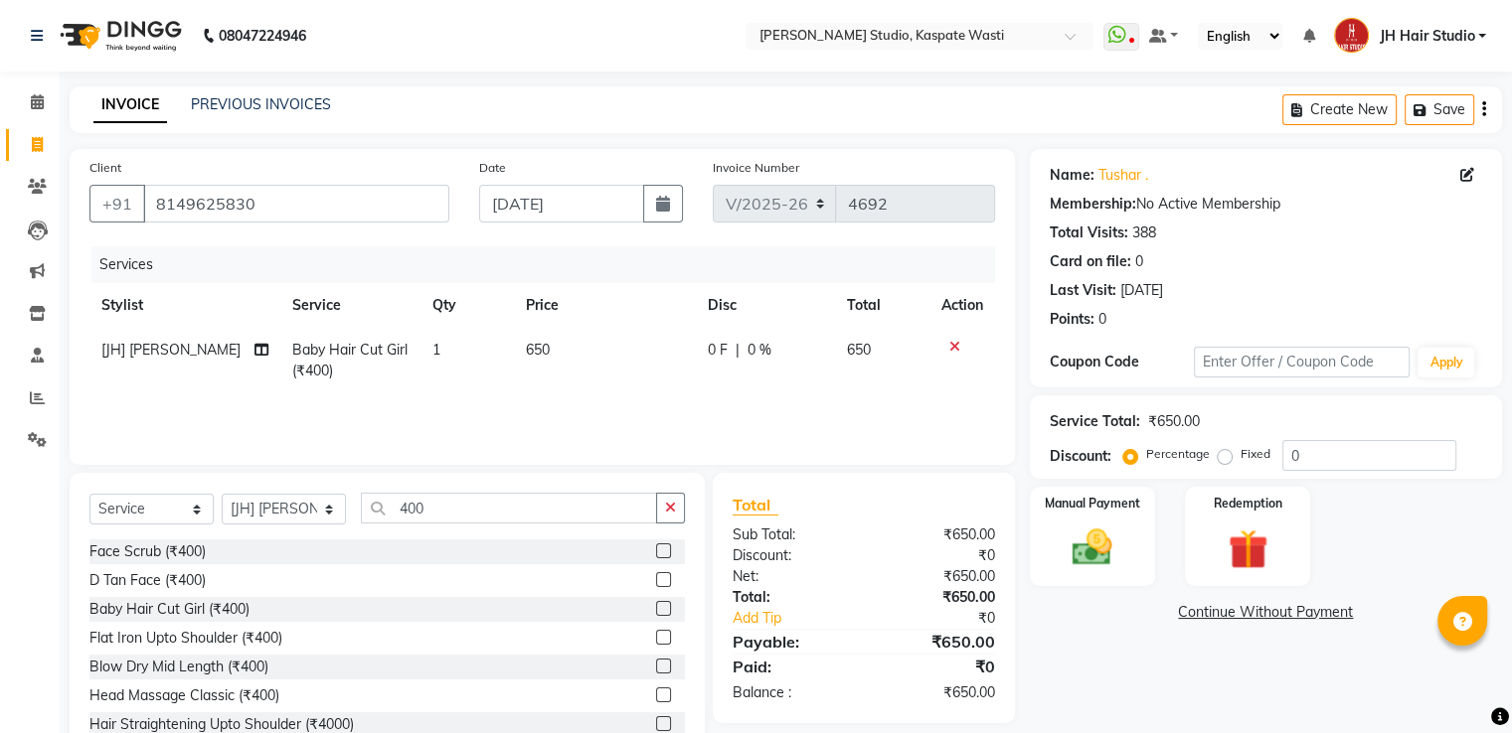
click at [505, 400] on div "Services Stylist Service Qty Price Disc Total Action [JH] Gopal Wagh Baby Hair …" at bounding box center [541, 345] width 905 height 199
click at [1100, 550] on img at bounding box center [1091, 549] width 67 height 48
click at [1199, 618] on span "GPay" at bounding box center [1194, 613] width 41 height 23
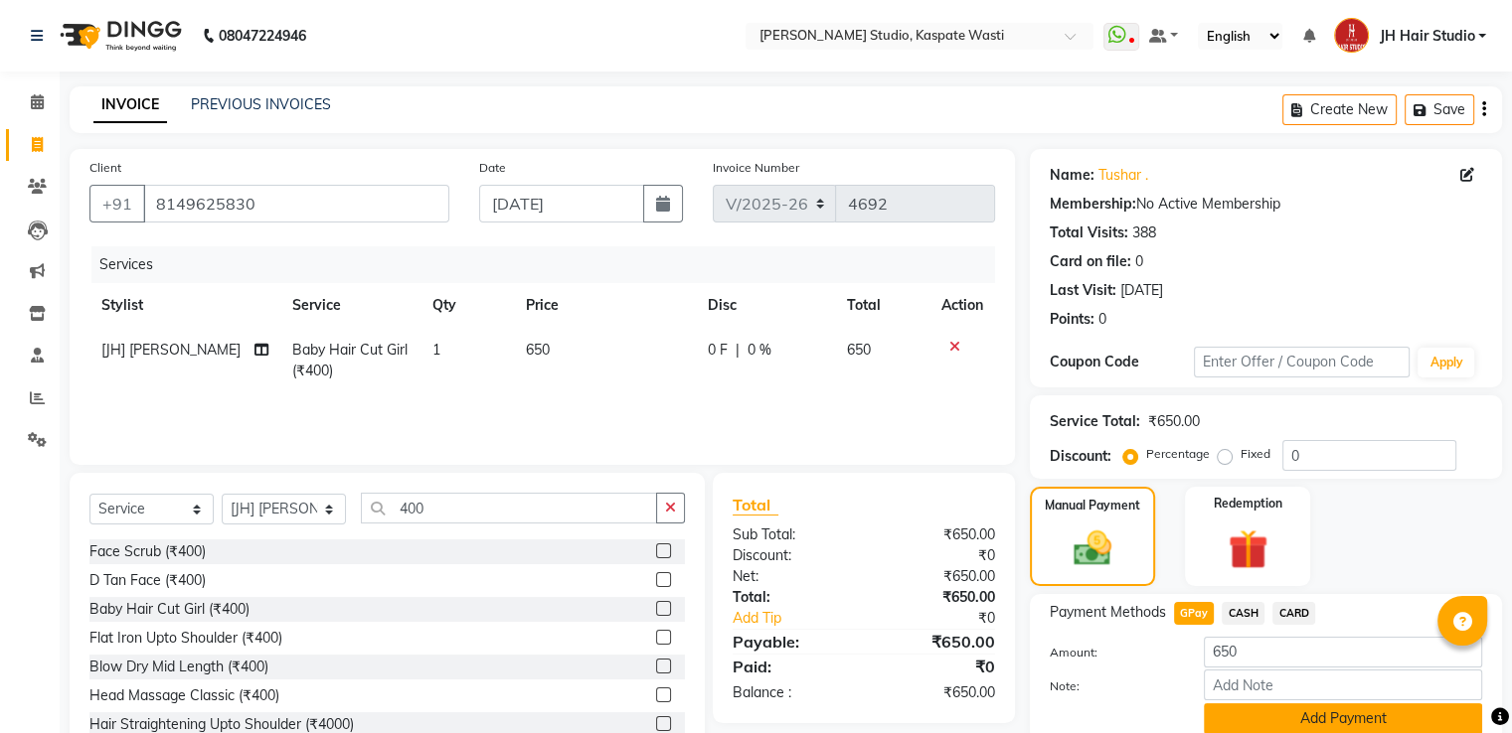
click at [1347, 719] on button "Add Payment" at bounding box center [1342, 719] width 278 height 31
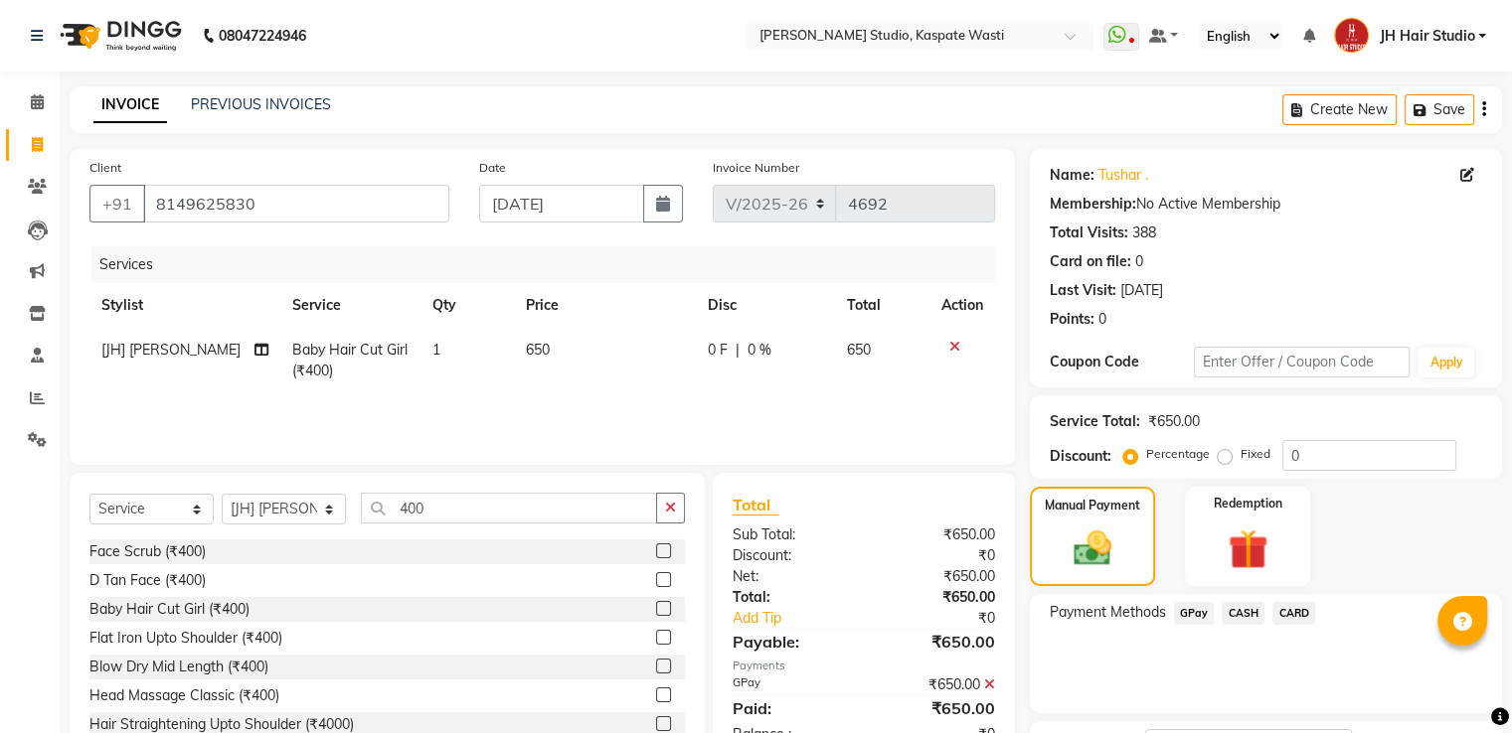
scroll to position [162, 0]
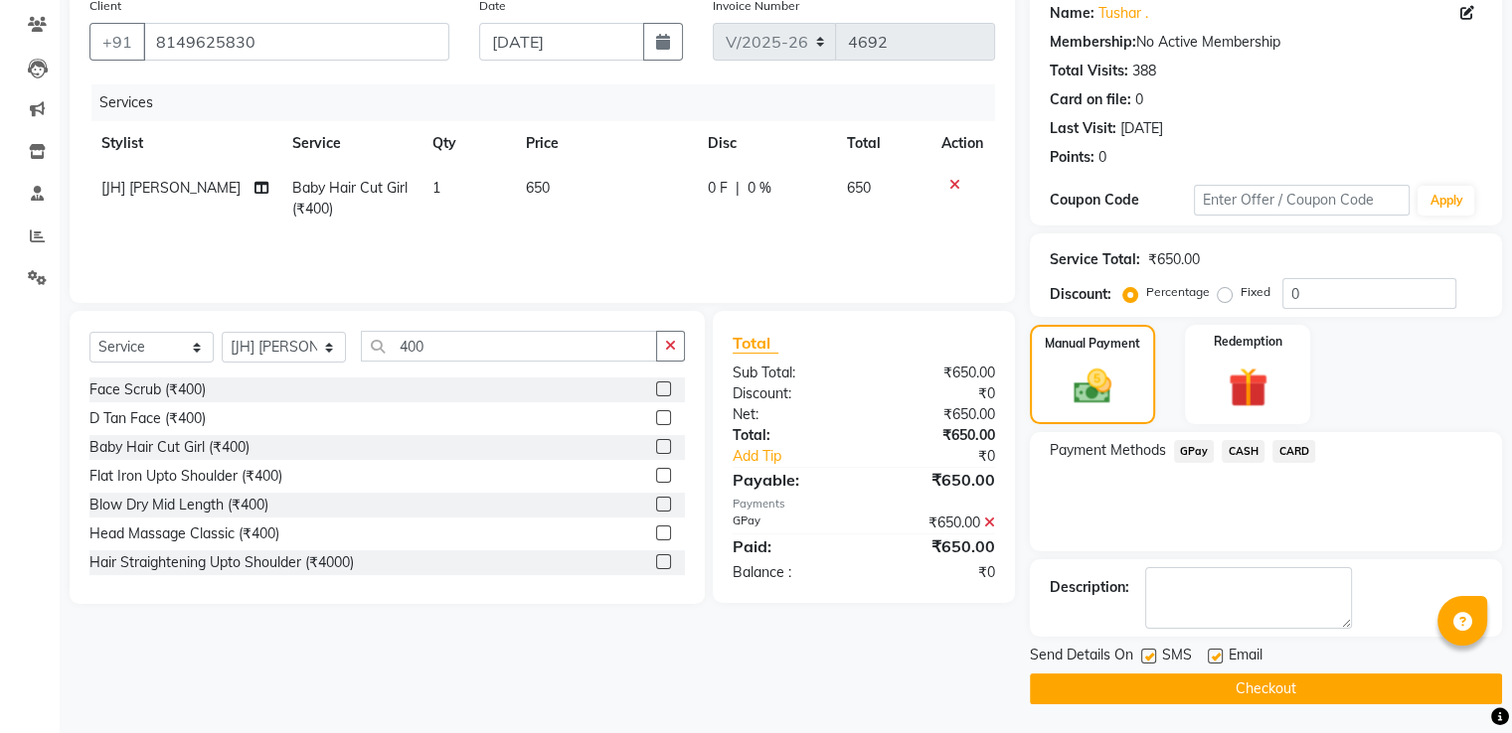
click at [1207, 699] on button "Checkout" at bounding box center [1266, 689] width 472 height 31
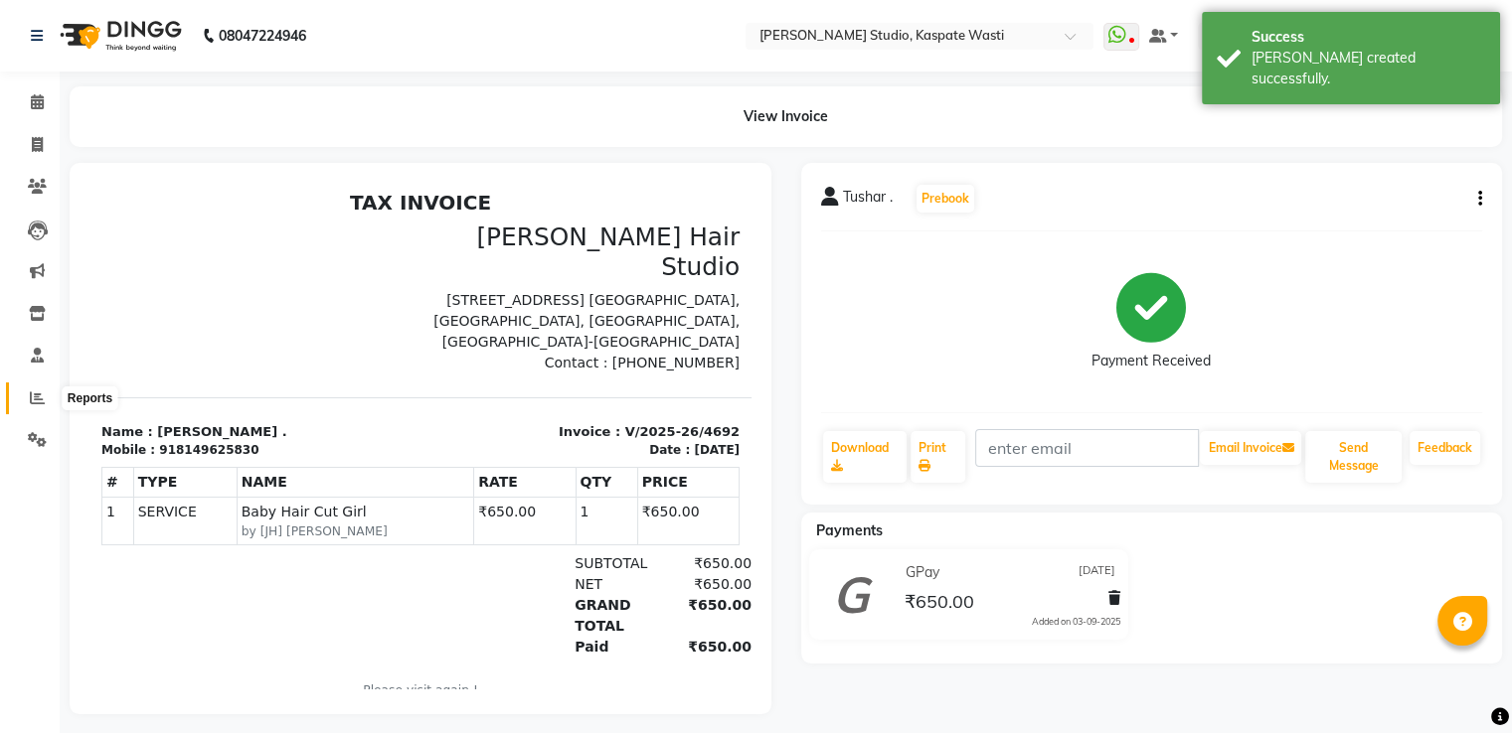
click at [32, 392] on icon at bounding box center [37, 398] width 15 height 15
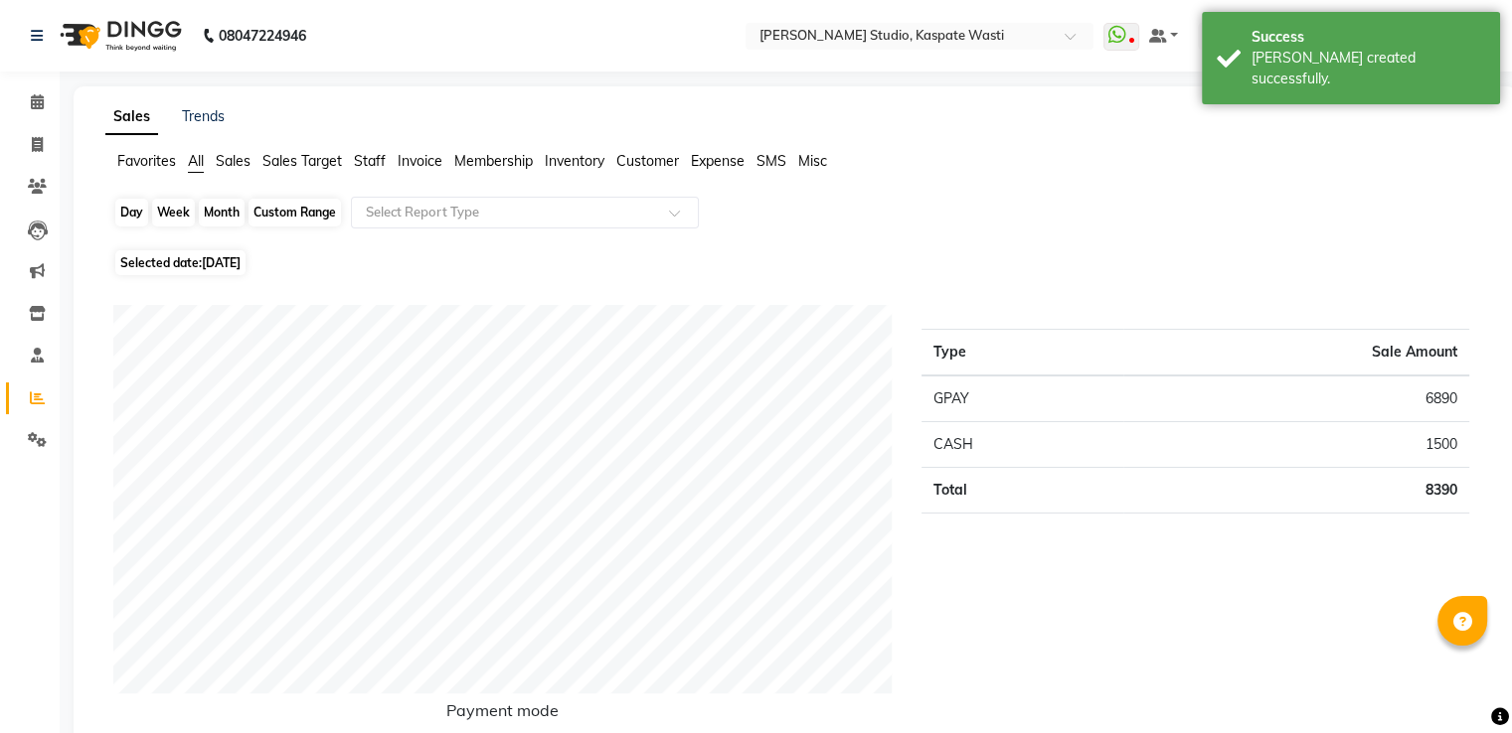
click at [133, 209] on div "Day" at bounding box center [131, 213] width 33 height 28
select select "9"
select select "2025"
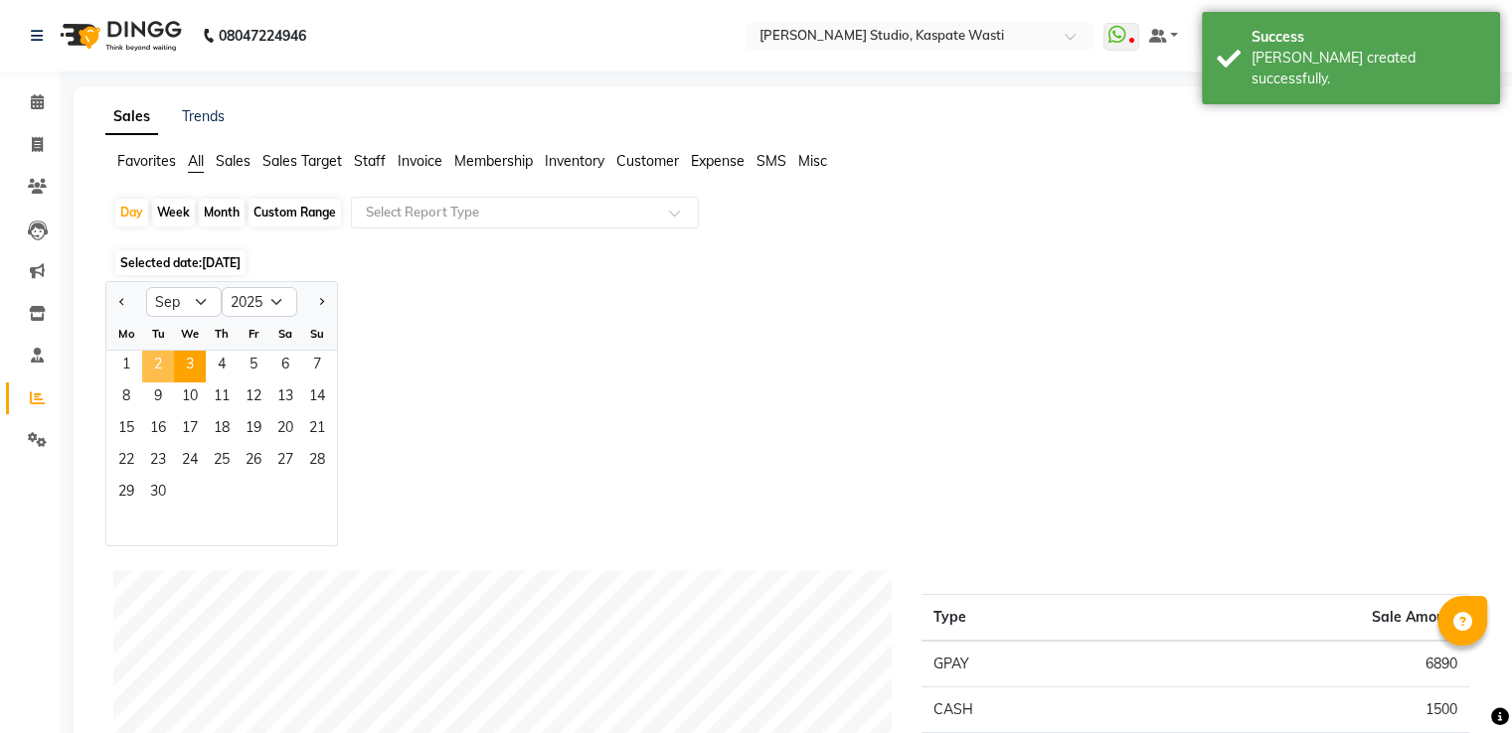
click at [155, 363] on span "2" at bounding box center [158, 367] width 32 height 32
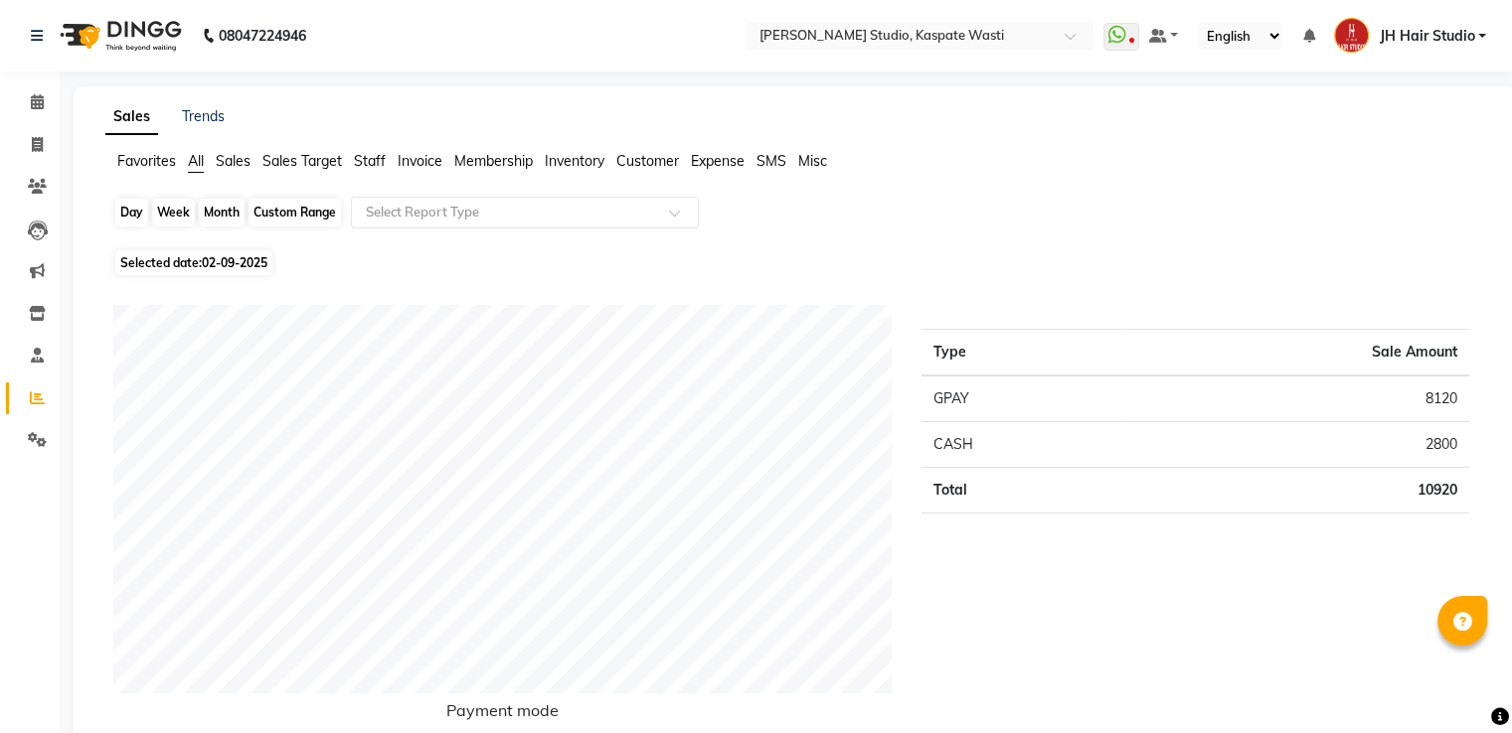
click at [136, 206] on div "Day" at bounding box center [131, 213] width 33 height 28
select select "9"
select select "2025"
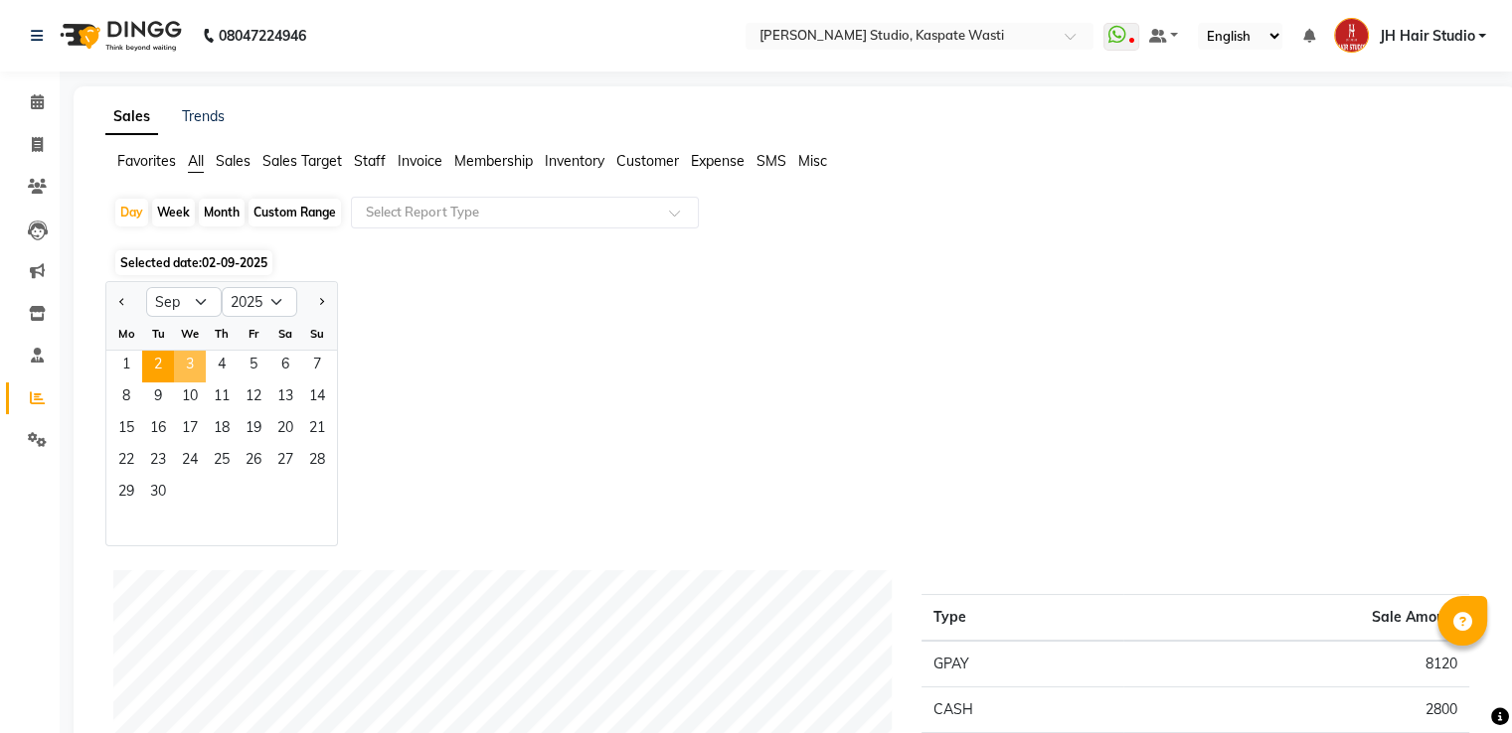
click at [203, 361] on span "3" at bounding box center [190, 367] width 32 height 32
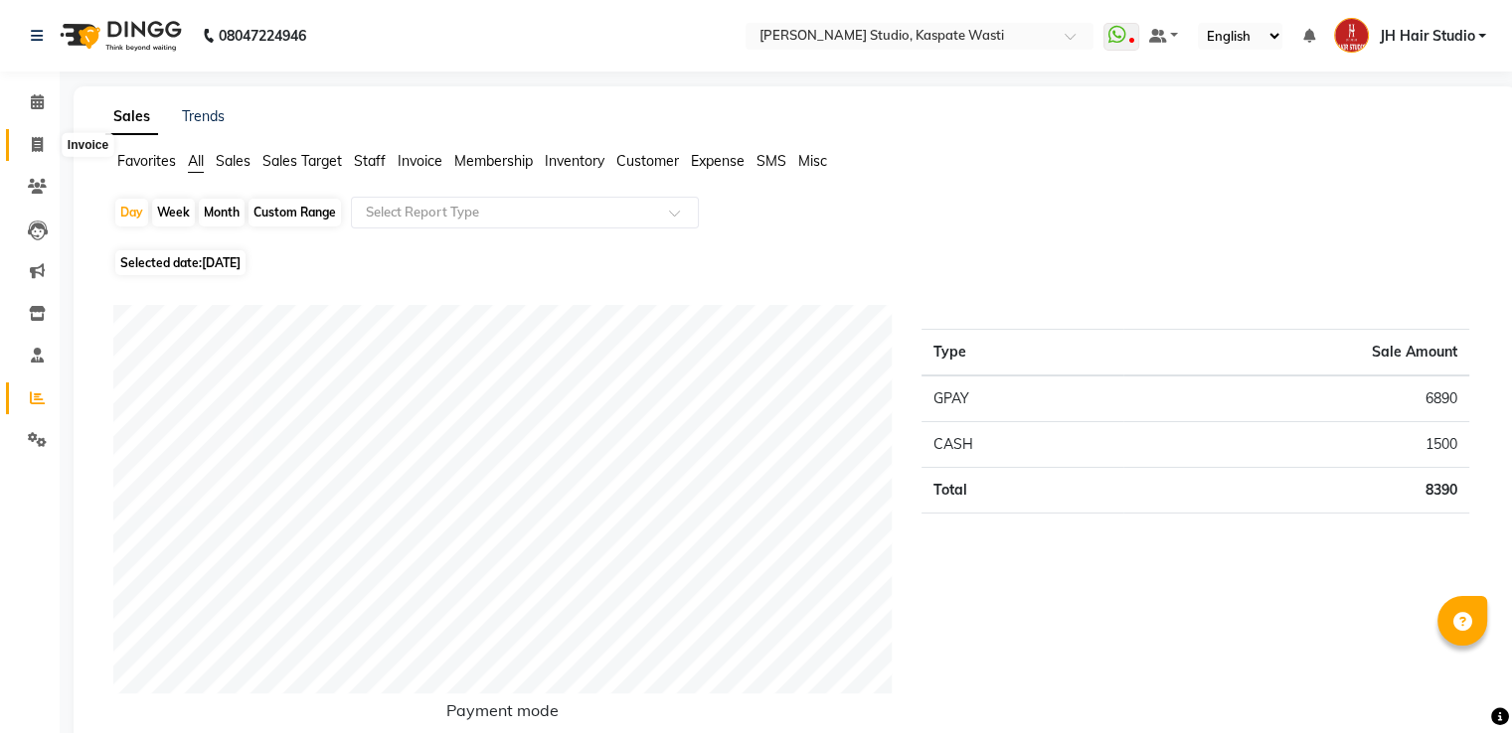
click at [41, 144] on icon at bounding box center [37, 144] width 11 height 15
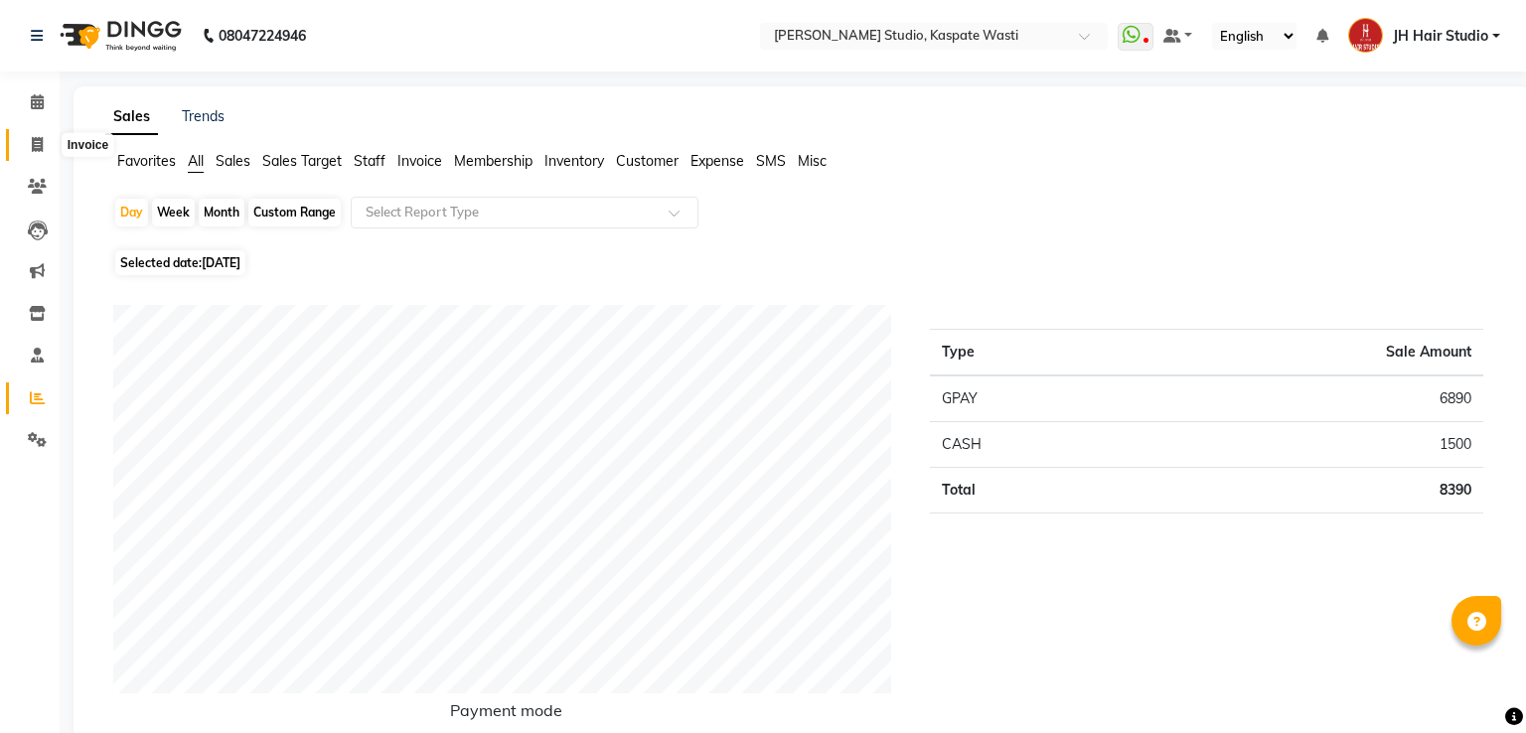
select select "130"
select select "service"
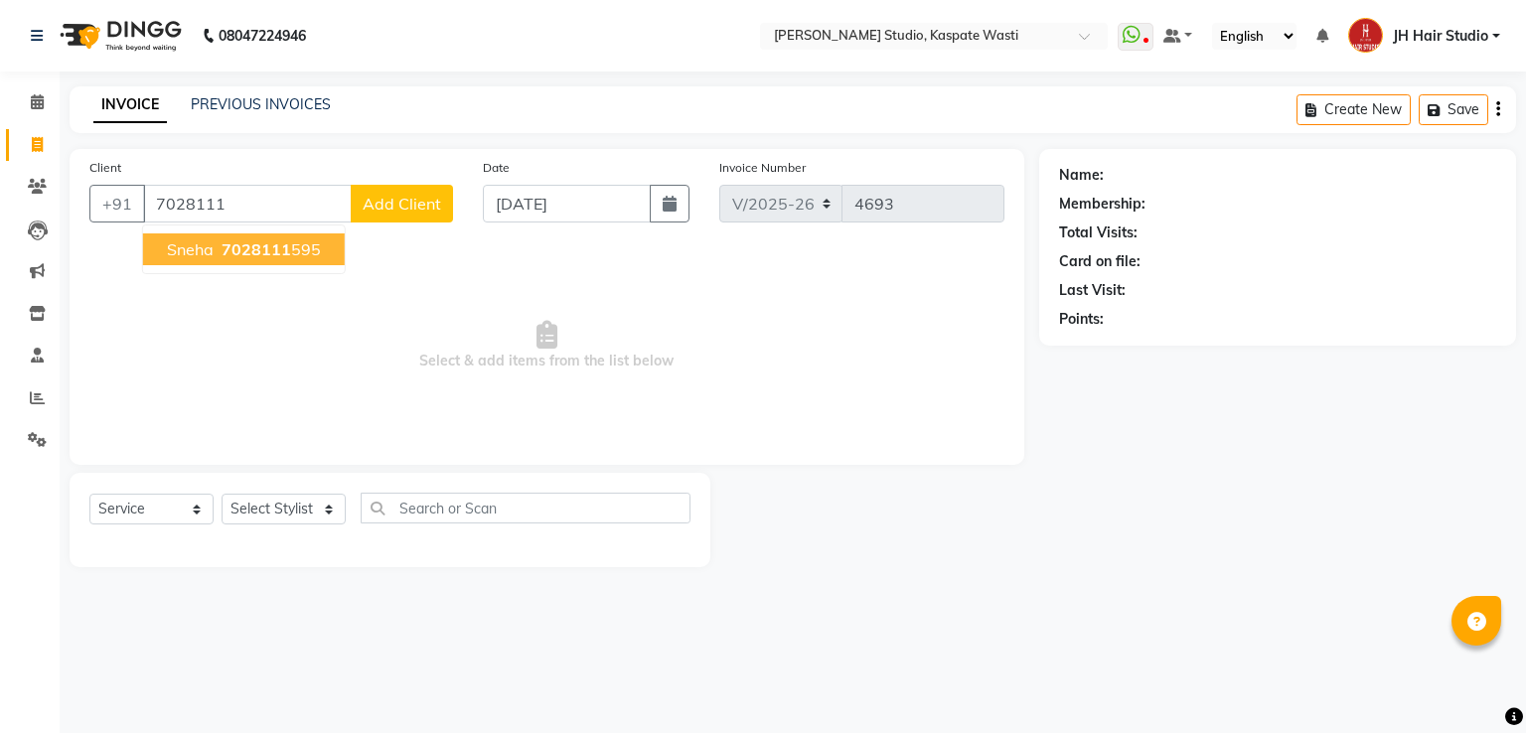
click at [197, 243] on span "sneha" at bounding box center [190, 250] width 47 height 20
type input "7028111595"
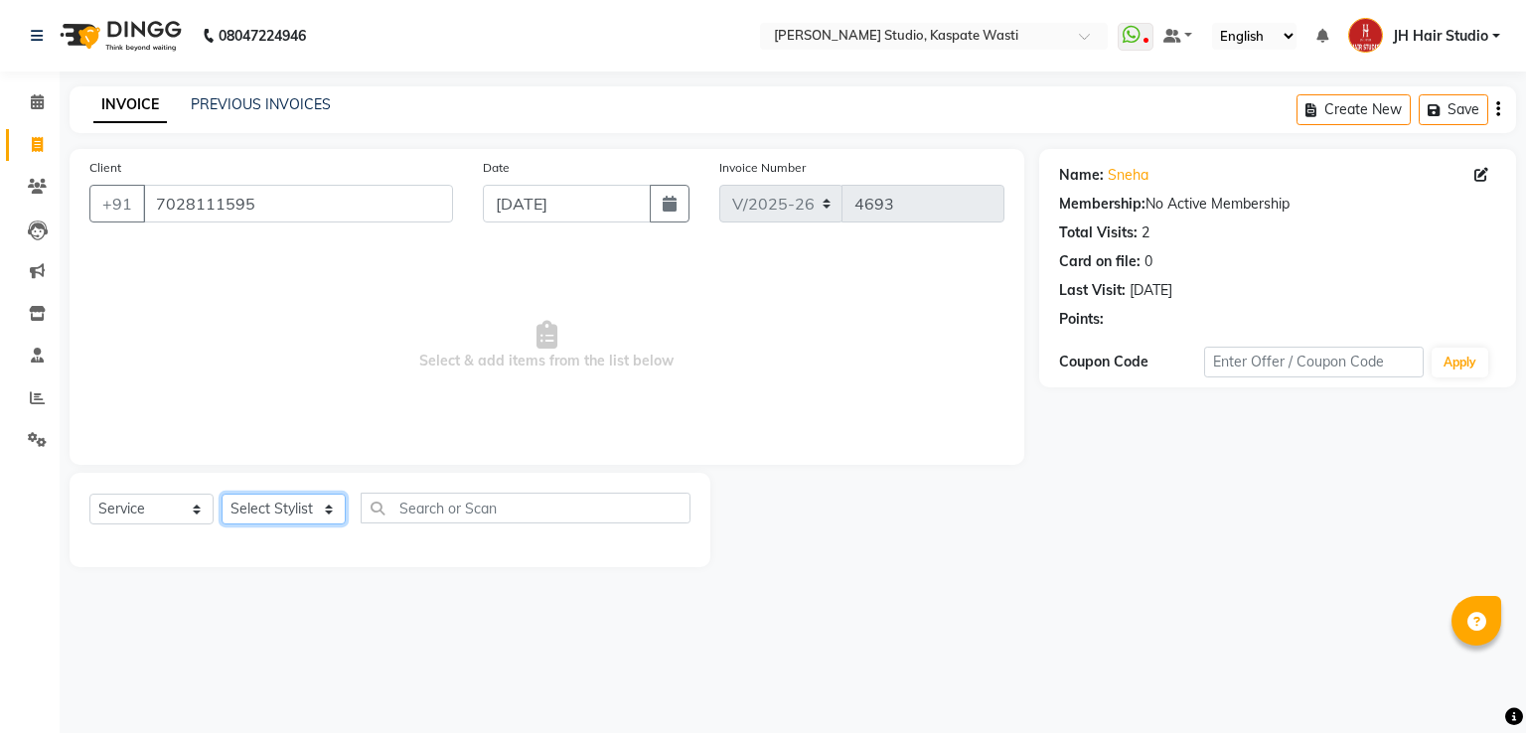
click at [274, 495] on select "Select Stylist [F1] GANESH [F1] [PERSON_NAME] [ F1] RAM [F1]Sanjay [F1][PERSON_…" at bounding box center [284, 509] width 124 height 31
select select "3887"
click at [222, 495] on select "Select Stylist [F1] GANESH [F1] [PERSON_NAME] [ F1] RAM [F1]Sanjay [F1][PERSON_…" at bounding box center [284, 509] width 124 height 31
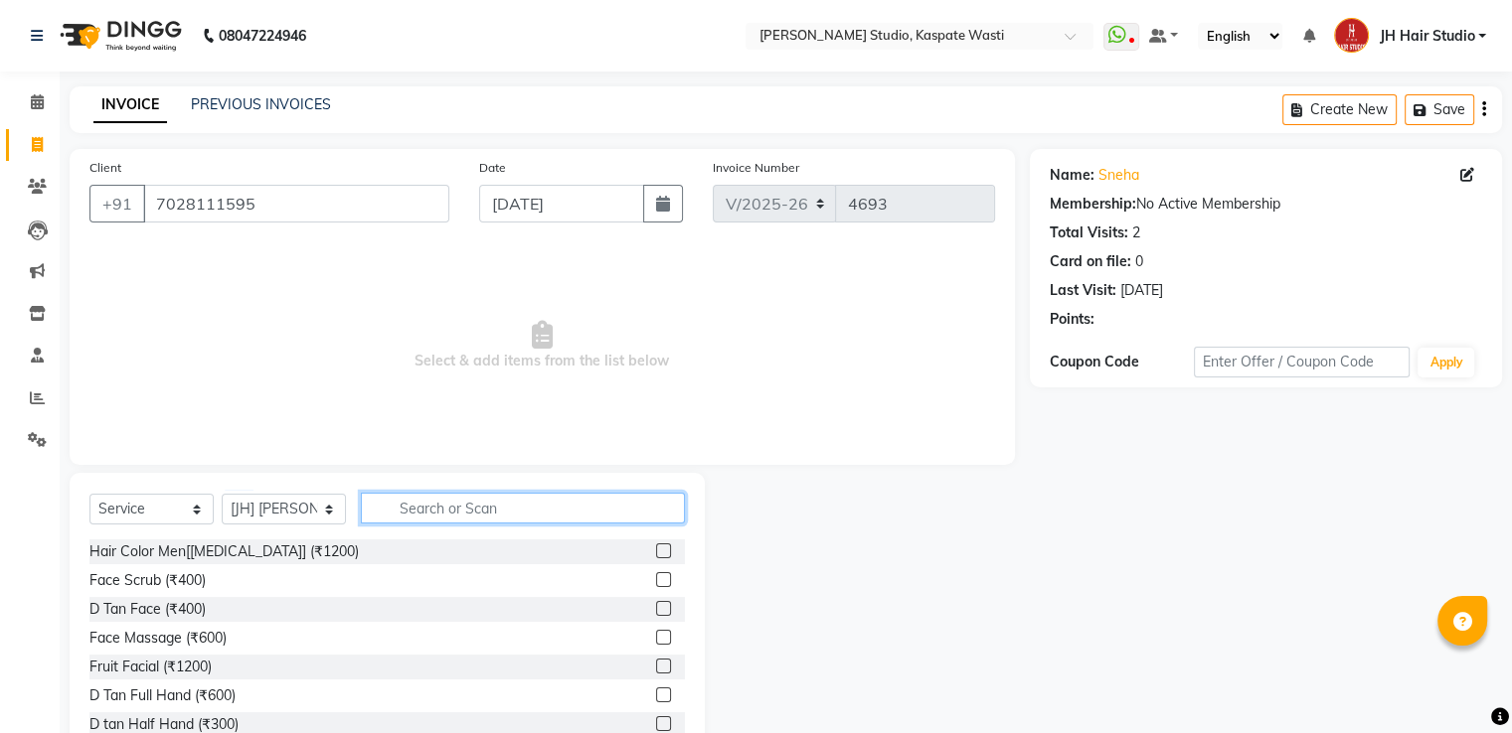
click at [479, 505] on input "text" at bounding box center [523, 508] width 324 height 31
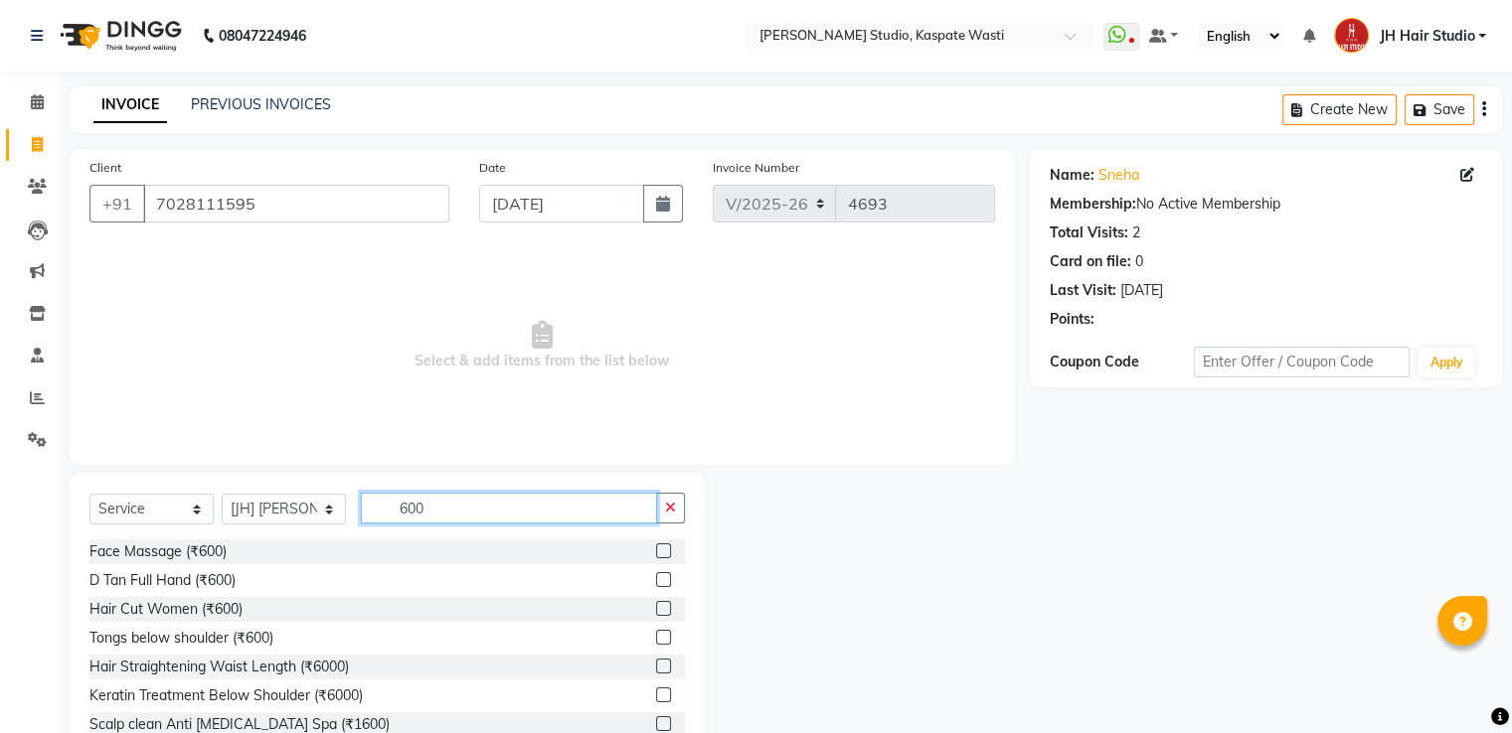
type input "600"
click at [656, 604] on label at bounding box center [663, 608] width 15 height 15
click at [656, 604] on input "checkbox" at bounding box center [662, 609] width 13 height 13
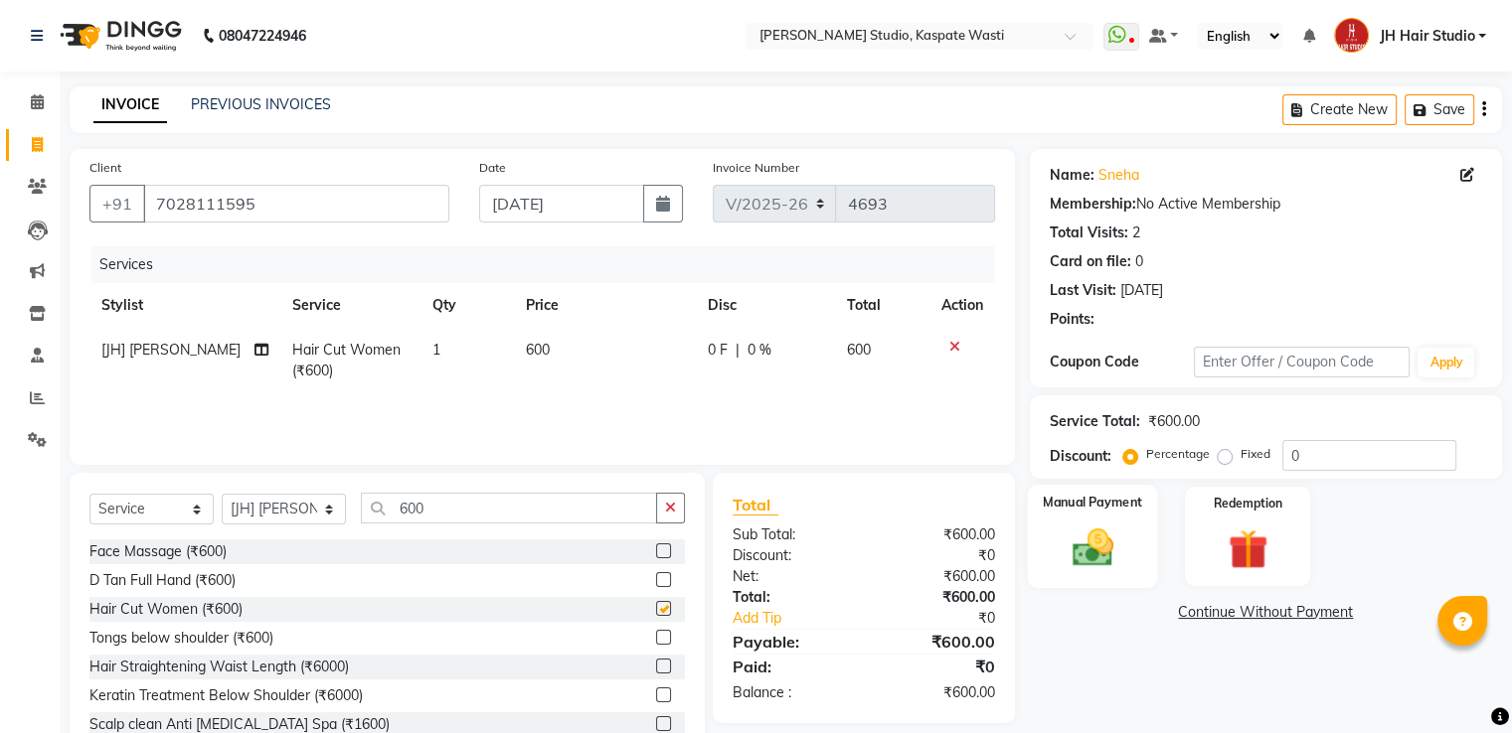
checkbox input "false"
click at [1091, 568] on img at bounding box center [1091, 549] width 67 height 48
click at [1198, 616] on span "GPay" at bounding box center [1194, 613] width 41 height 23
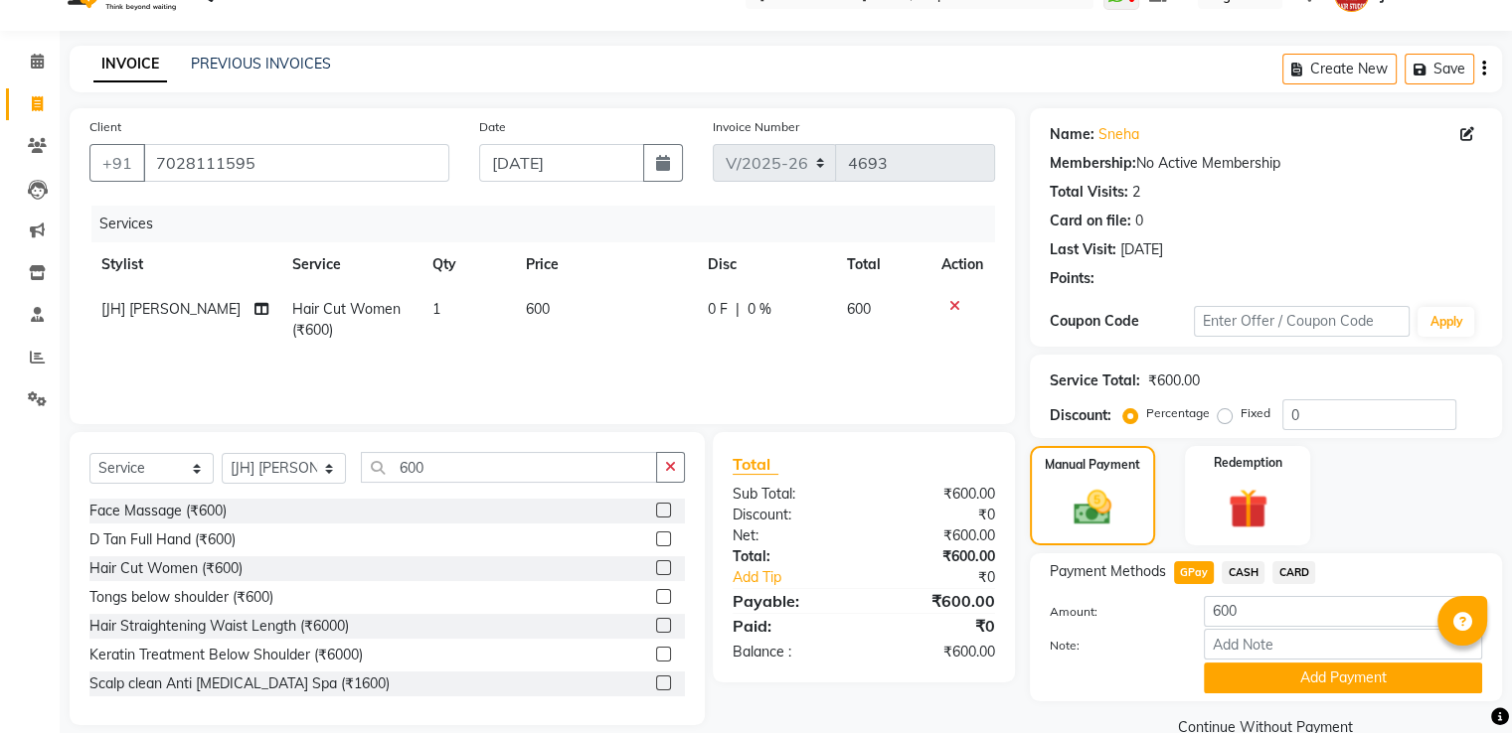
scroll to position [80, 0]
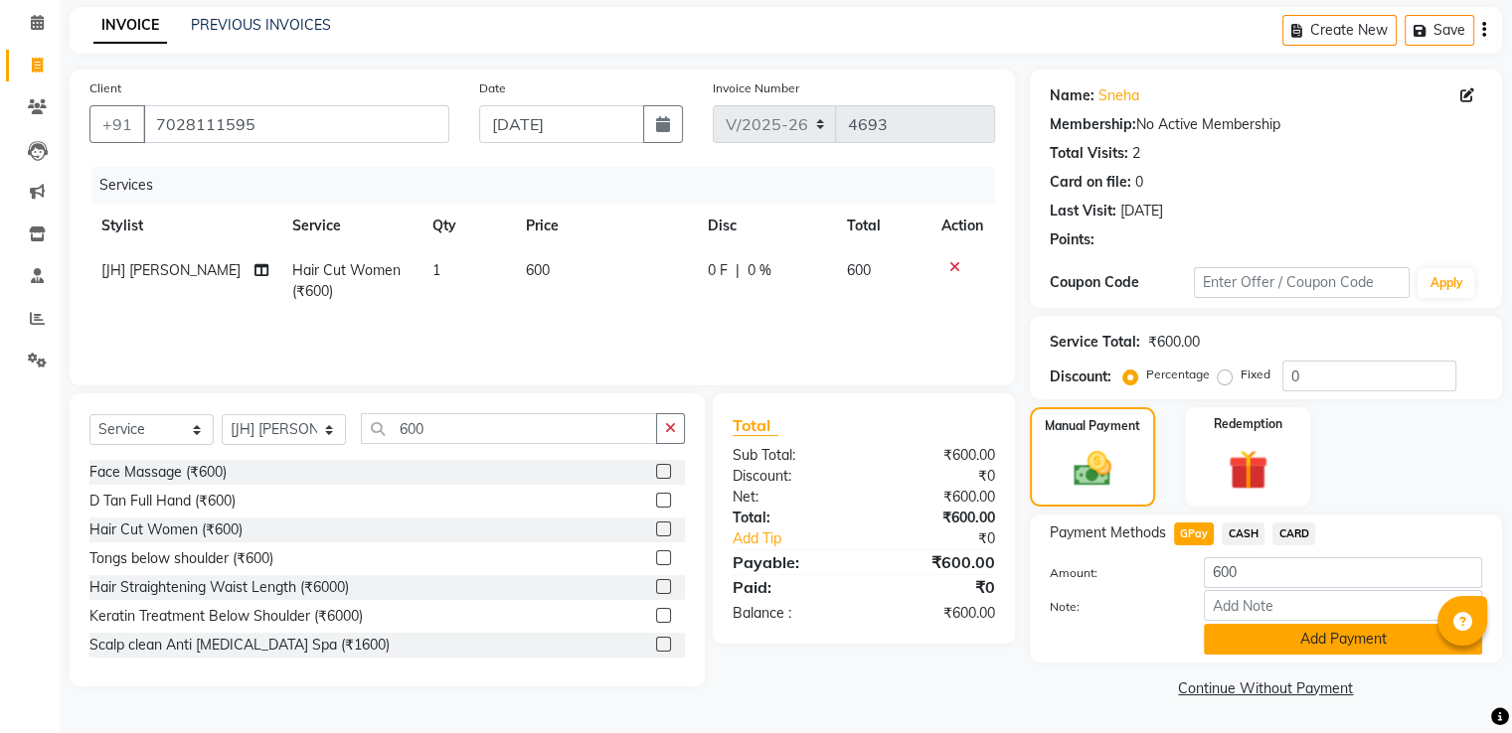
click at [1356, 637] on button "Add Payment" at bounding box center [1342, 639] width 278 height 31
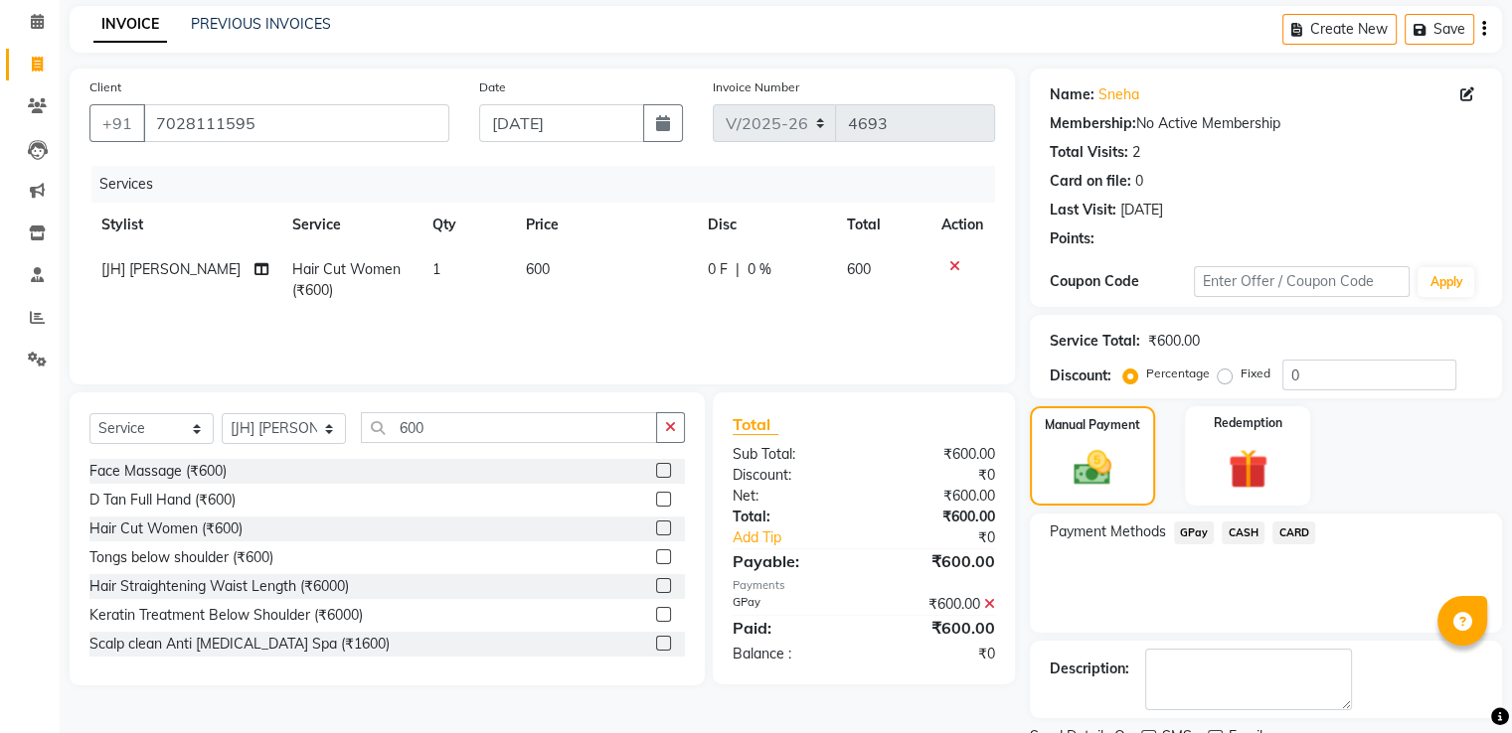
scroll to position [162, 0]
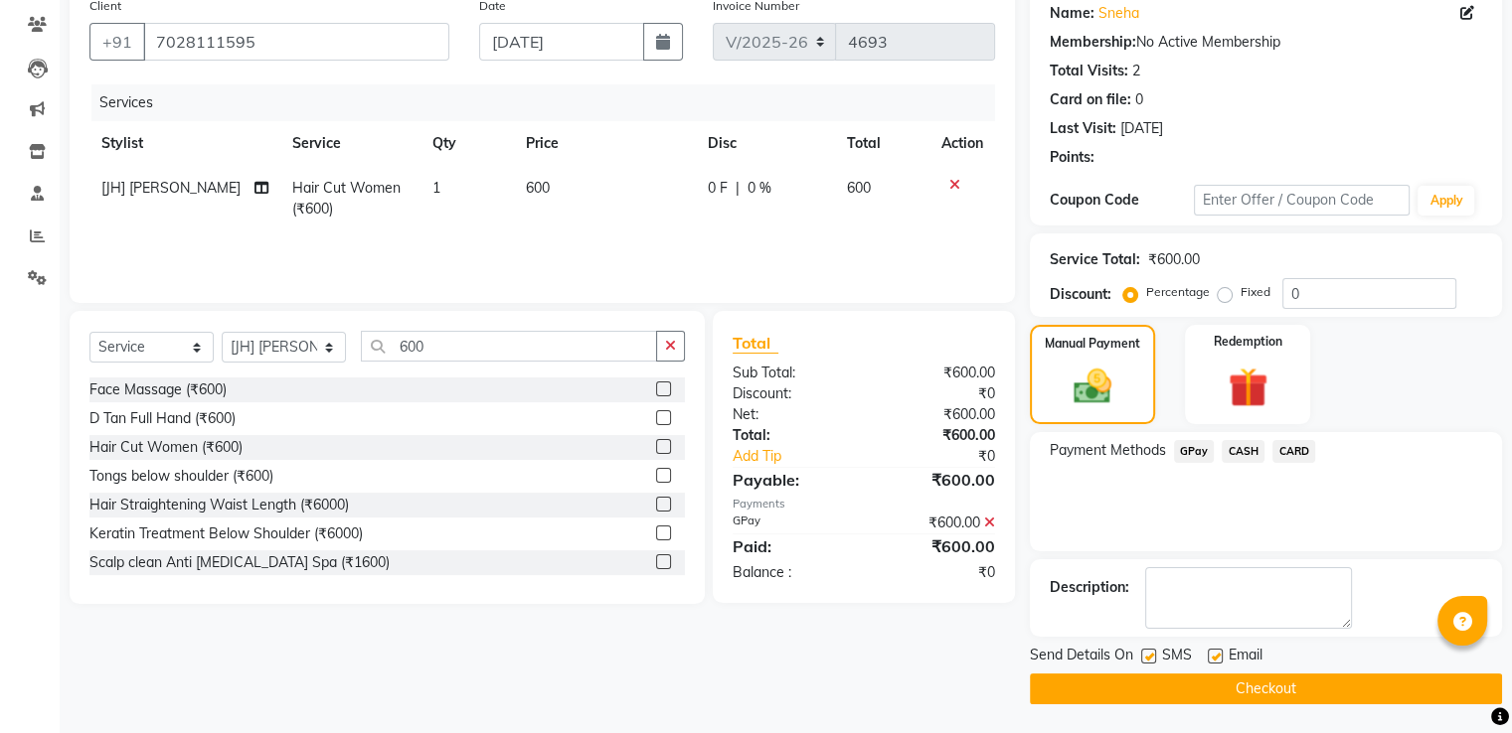
click at [1320, 684] on button "Checkout" at bounding box center [1266, 689] width 472 height 31
